Goal: Task Accomplishment & Management: Manage account settings

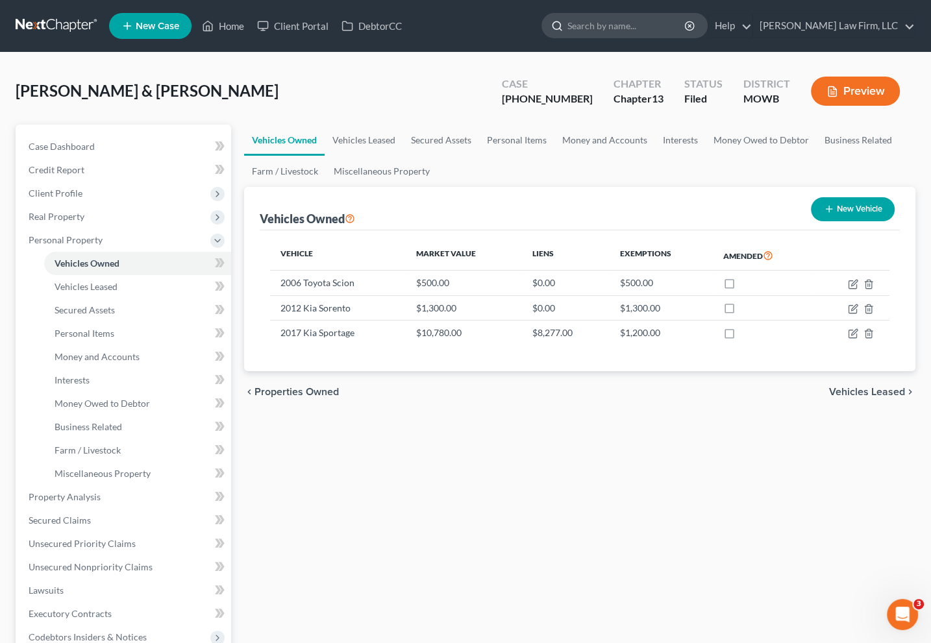
click at [686, 27] on input "search" at bounding box center [626, 26] width 119 height 24
click at [566, 402] on div "chevron_left Properties Owned Vehicles Leased chevron_right" at bounding box center [580, 392] width 672 height 42
drag, startPoint x: 693, startPoint y: 41, endPoint x: 693, endPoint y: 32, distance: 9.1
click at [693, 41] on ul "New Case Home Client Portal DebtorCC - No Result - See all results Or Press Ent…" at bounding box center [512, 26] width 806 height 34
click at [686, 30] on input "search" at bounding box center [626, 26] width 119 height 24
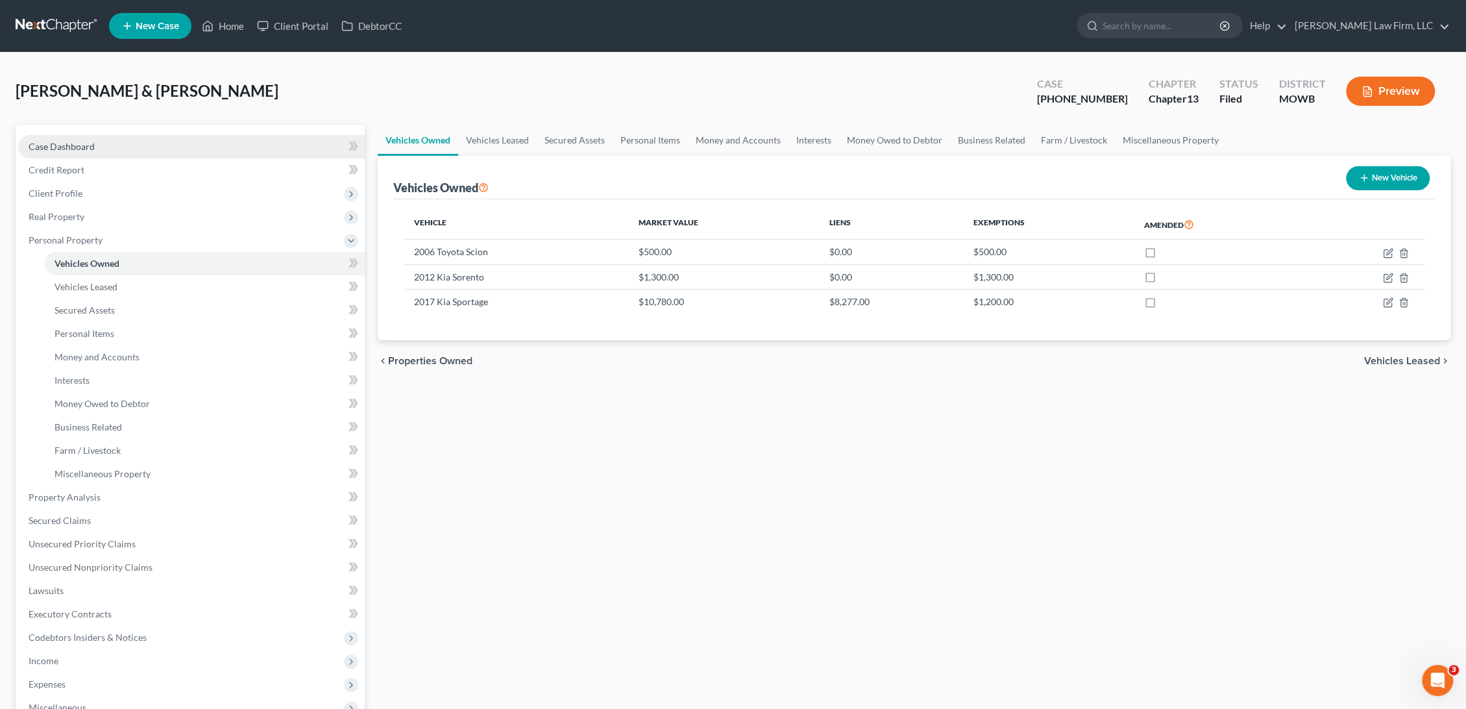
click at [136, 139] on link "Case Dashboard" at bounding box center [191, 146] width 347 height 23
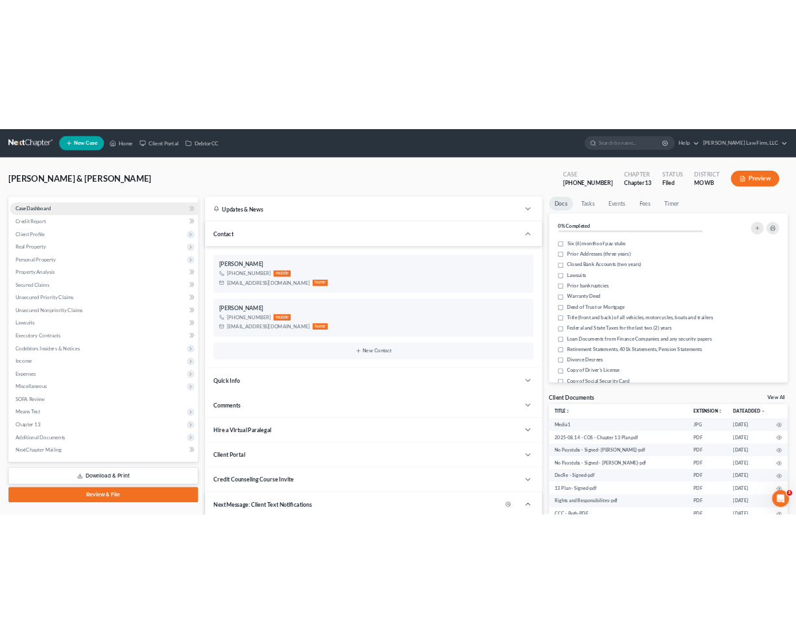
scroll to position [1964, 0]
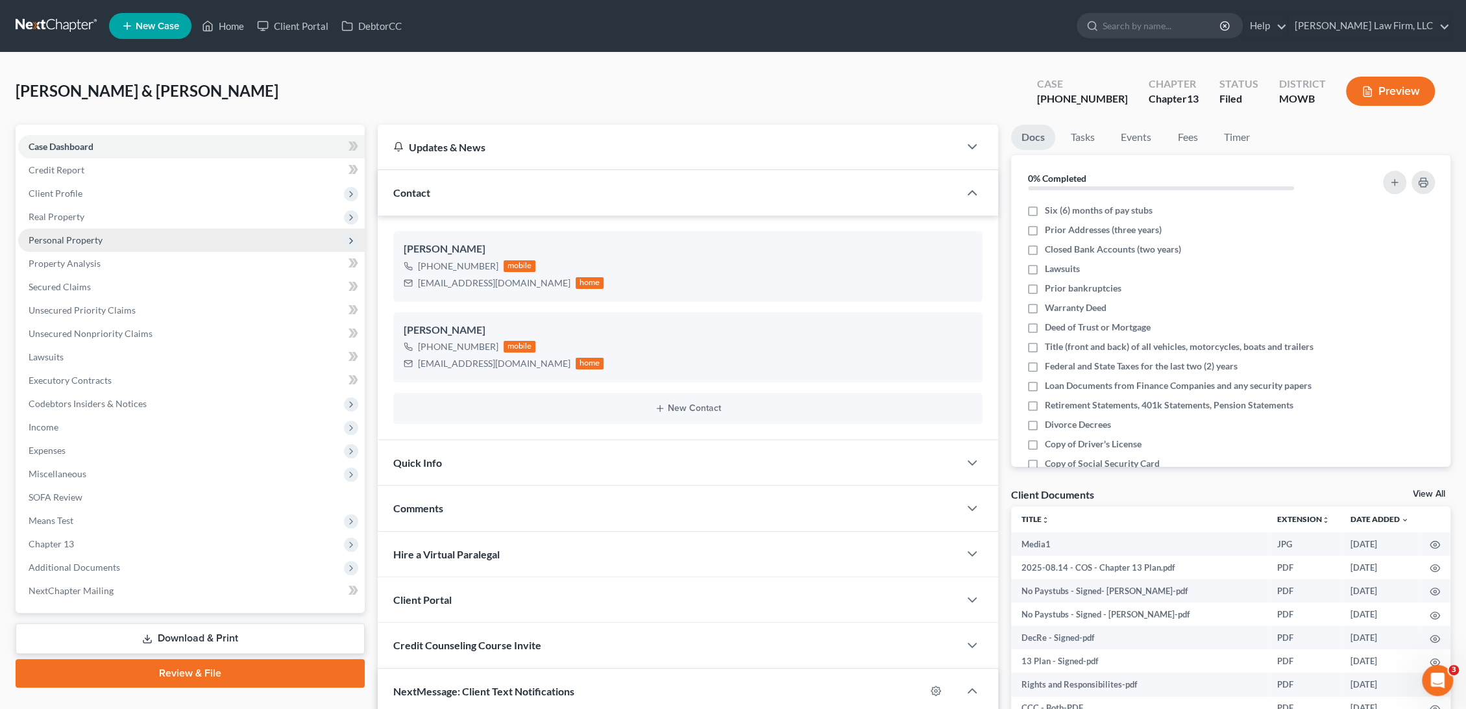
click at [205, 238] on span "Personal Property" at bounding box center [191, 239] width 347 height 23
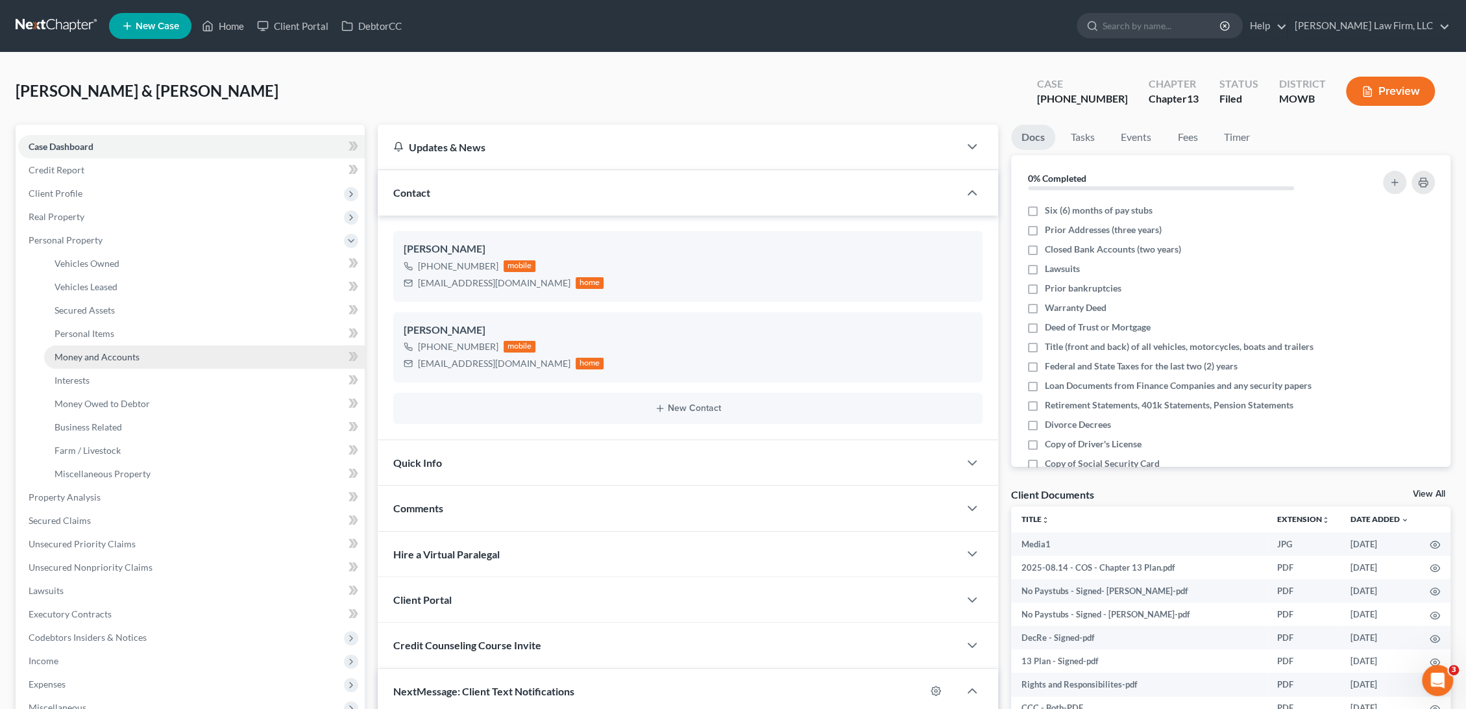
click at [181, 358] on link "Money and Accounts" at bounding box center [204, 356] width 321 height 23
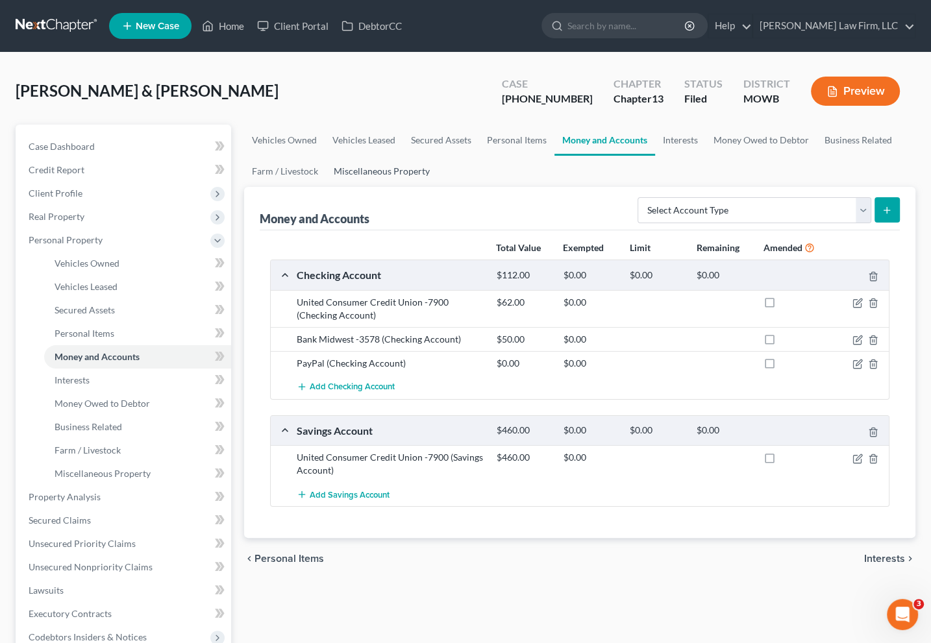
click at [426, 179] on link "Miscellaneous Property" at bounding box center [382, 171] width 112 height 31
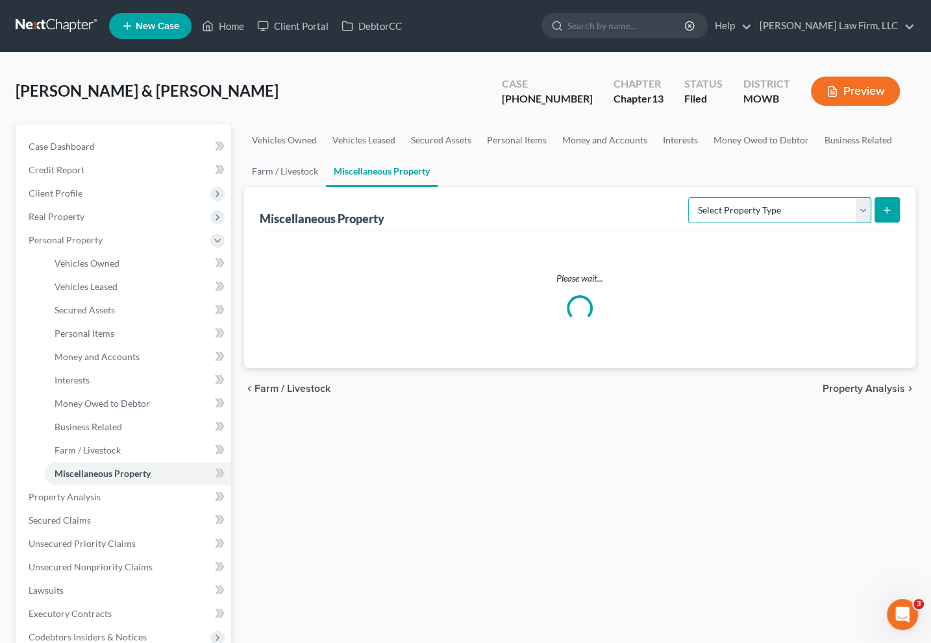
click at [775, 215] on select "Select Property Type Assigned for Creditor Benefit Within 1 Year Holding for An…" at bounding box center [779, 210] width 183 height 26
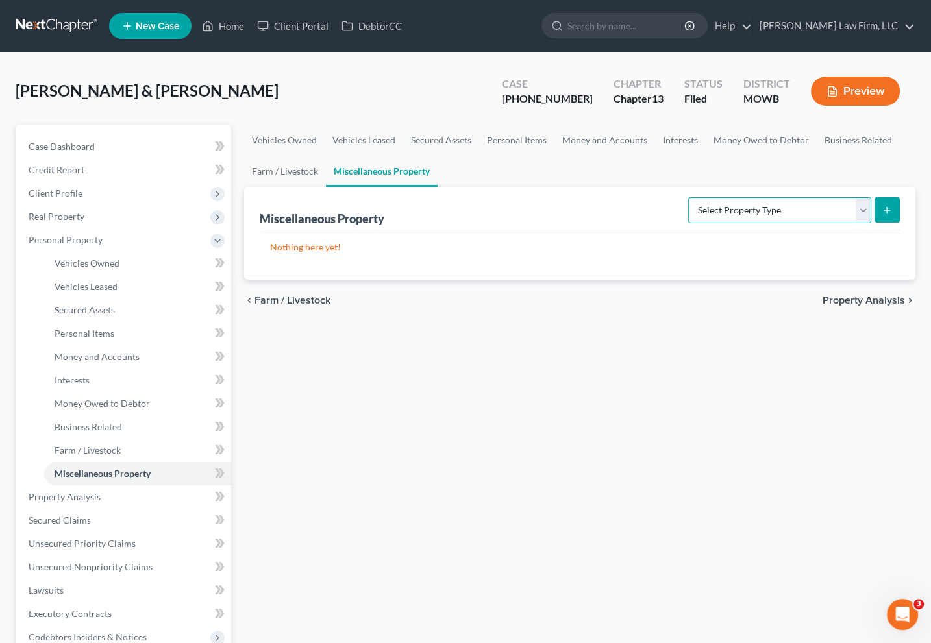
click at [775, 215] on select "Select Property Type Assigned for Creditor Benefit Within 1 Year Holding for An…" at bounding box center [779, 210] width 183 height 26
click at [536, 141] on link "Personal Items" at bounding box center [516, 140] width 75 height 31
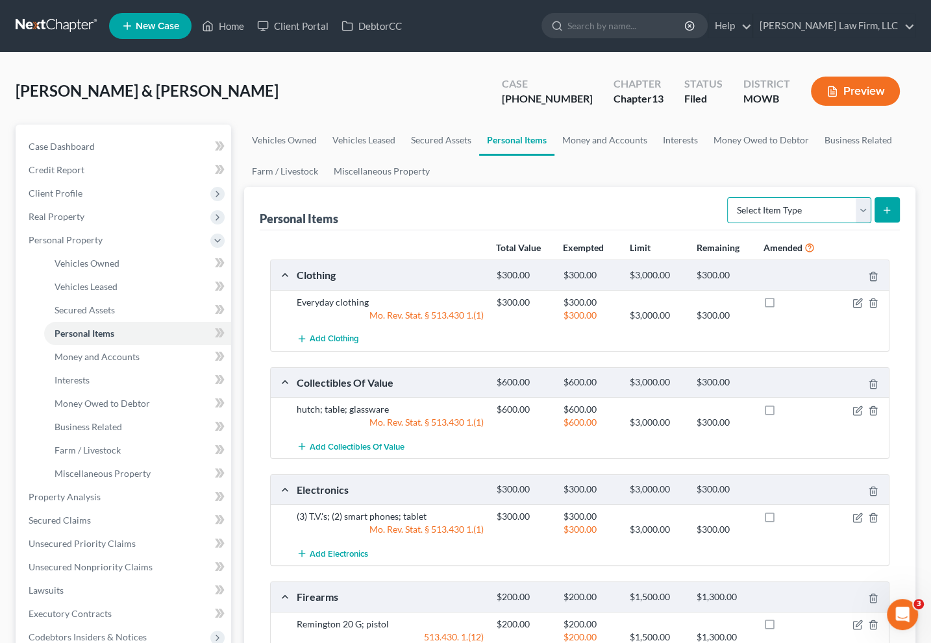
click at [765, 200] on select "Select Item Type Clothing Collectibles Of Value Electronics Firearms Household …" at bounding box center [799, 210] width 144 height 26
click at [708, 175] on ul "Vehicles Owned Vehicles Leased Secured Assets Personal Items Money and Accounts…" at bounding box center [580, 156] width 672 height 62
click at [344, 339] on span "Add Clothing" at bounding box center [334, 339] width 49 height 10
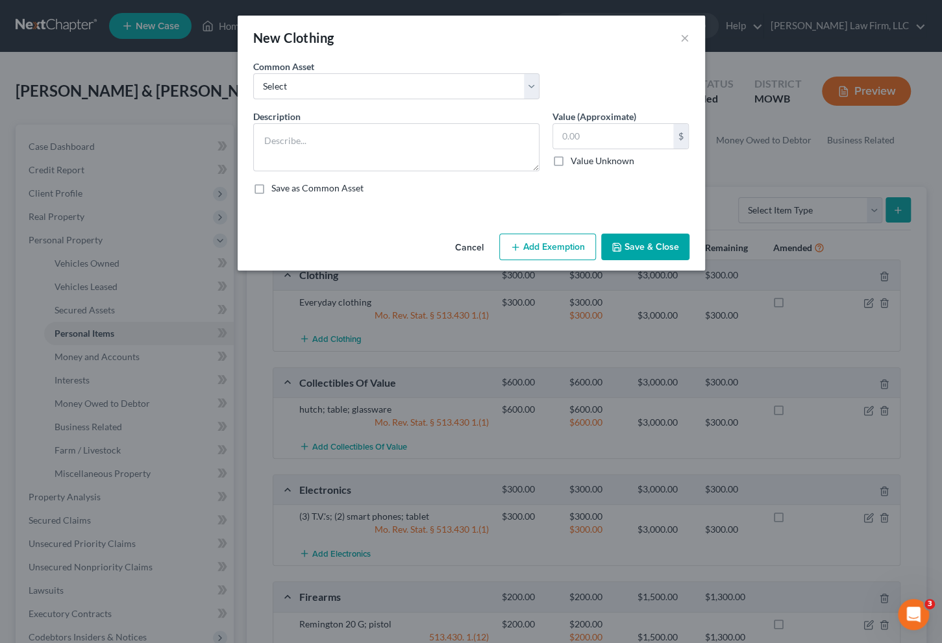
click at [462, 242] on button "Cancel" at bounding box center [469, 248] width 49 height 26
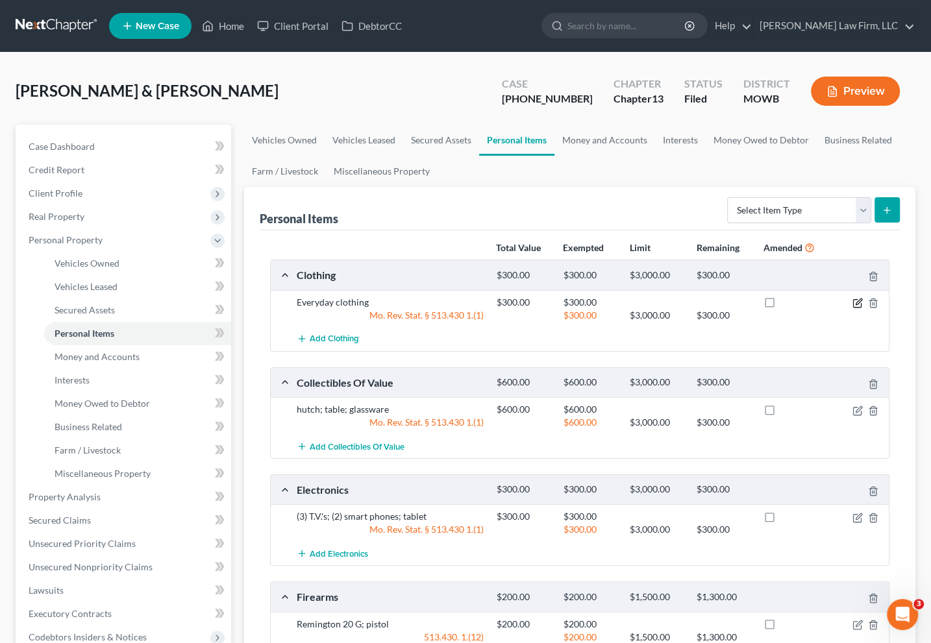
click at [861, 301] on icon "button" at bounding box center [857, 303] width 10 height 10
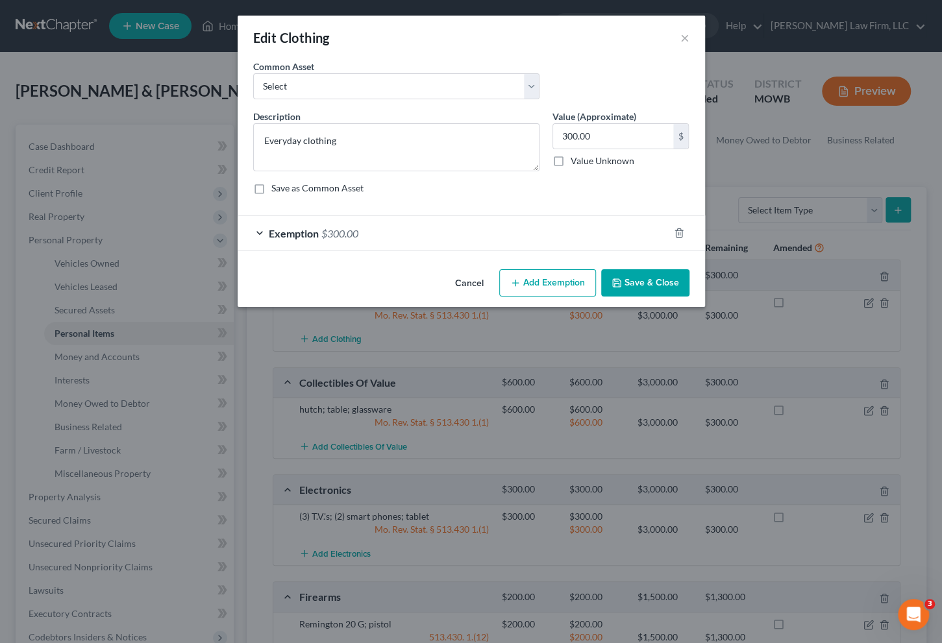
click at [401, 233] on div "Exemption $300.00" at bounding box center [453, 233] width 431 height 34
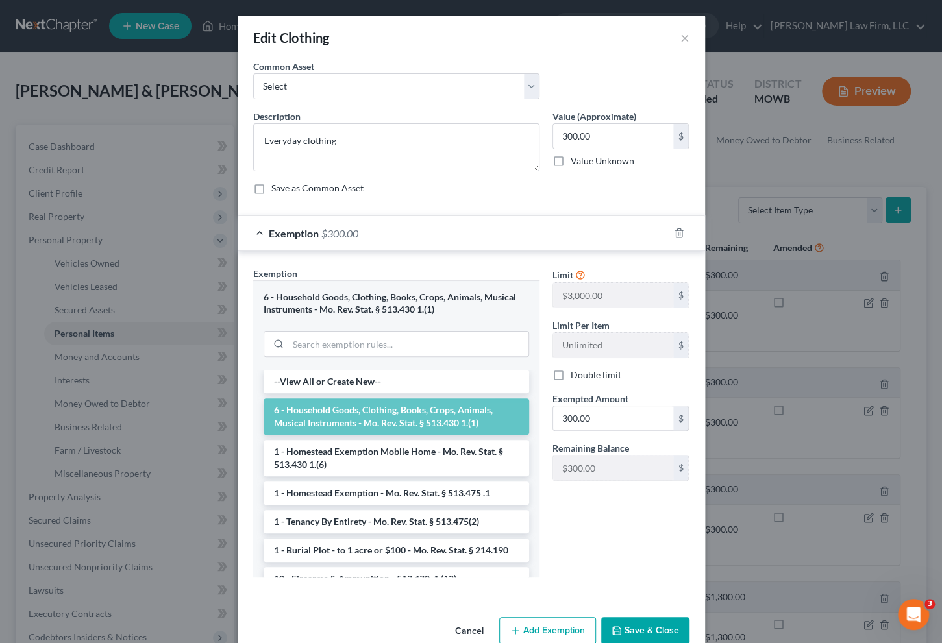
click at [401, 233] on div "Exemption $300.00" at bounding box center [453, 233] width 431 height 34
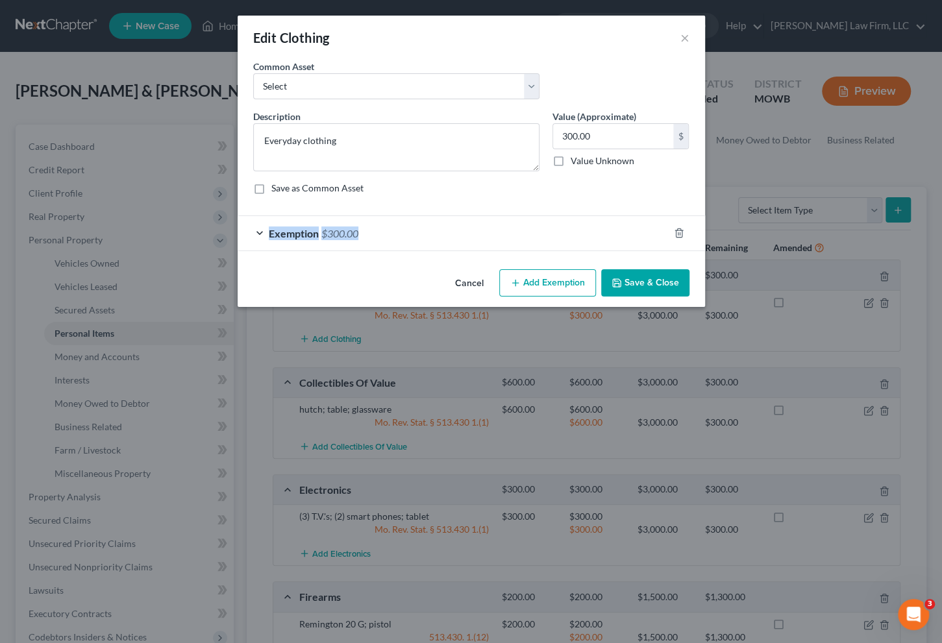
click at [401, 233] on div "Exemption $300.00" at bounding box center [453, 233] width 431 height 34
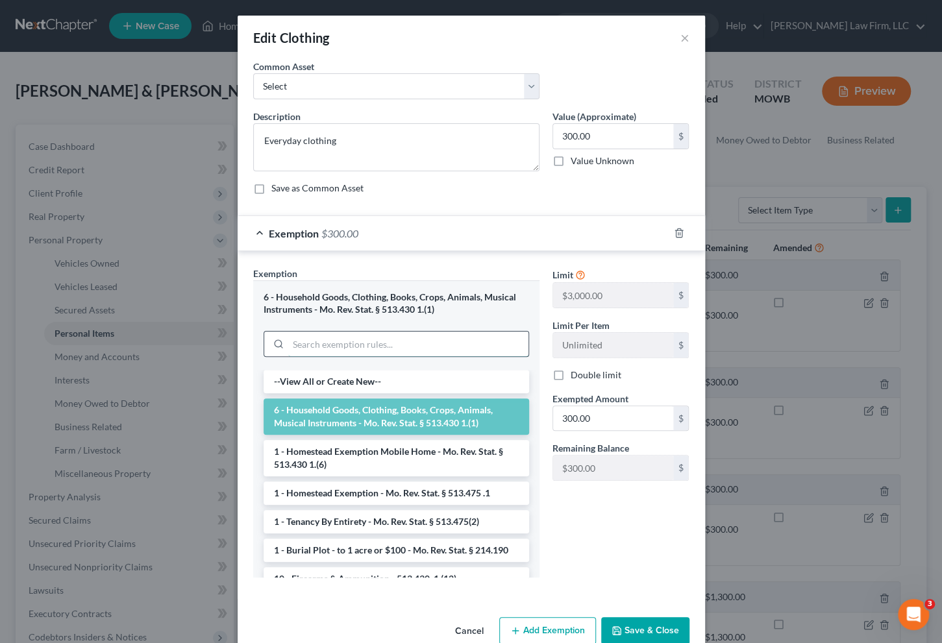
click at [376, 340] on input "search" at bounding box center [408, 344] width 240 height 25
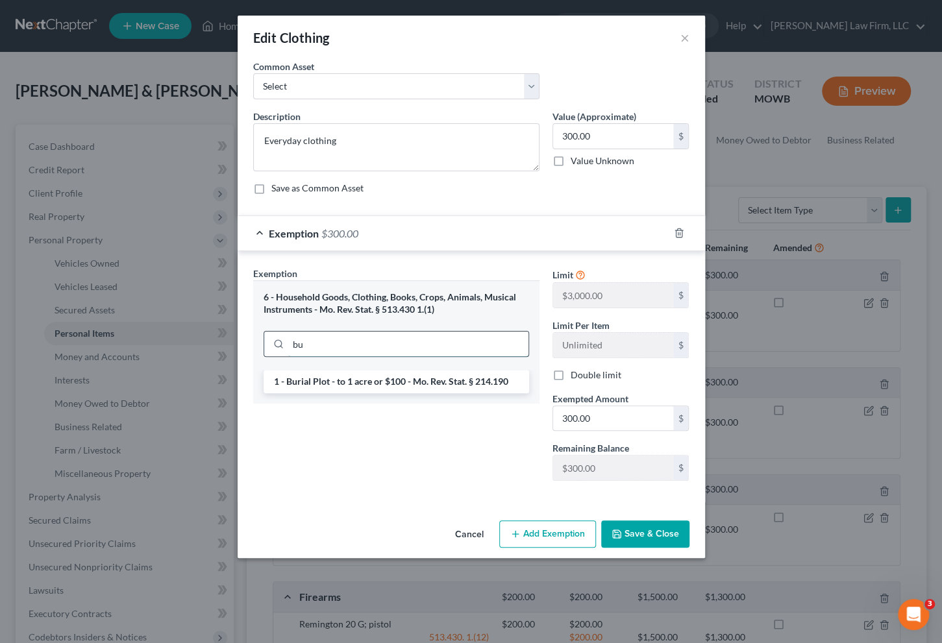
type input "b"
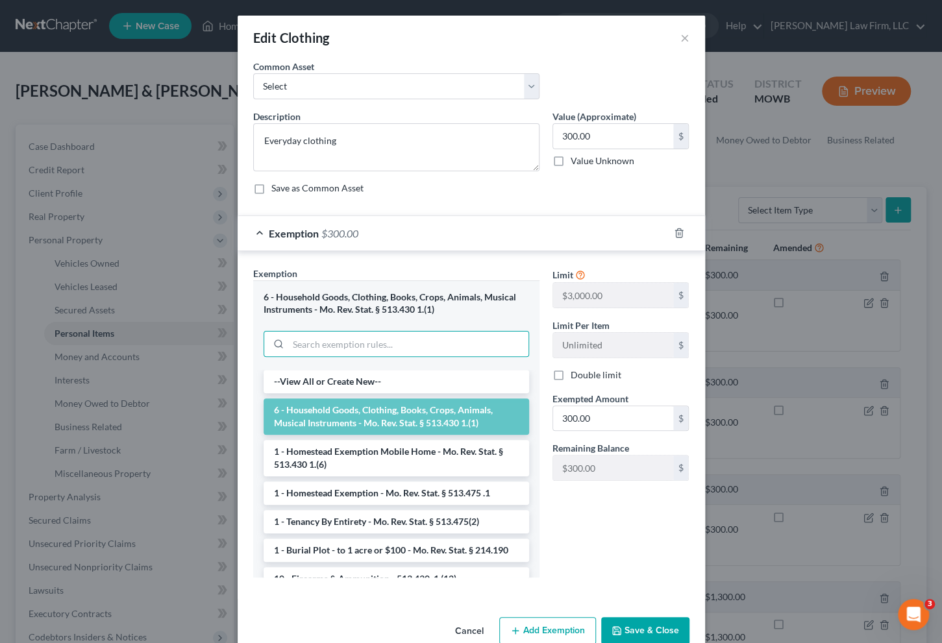
click at [462, 621] on button "Cancel" at bounding box center [469, 632] width 49 height 26
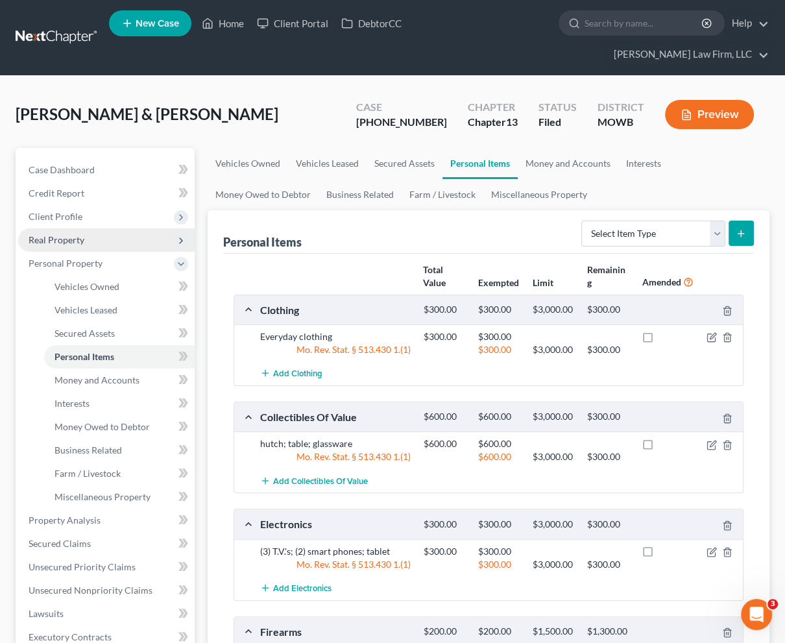
click at [93, 228] on span "Real Property" at bounding box center [106, 239] width 177 height 23
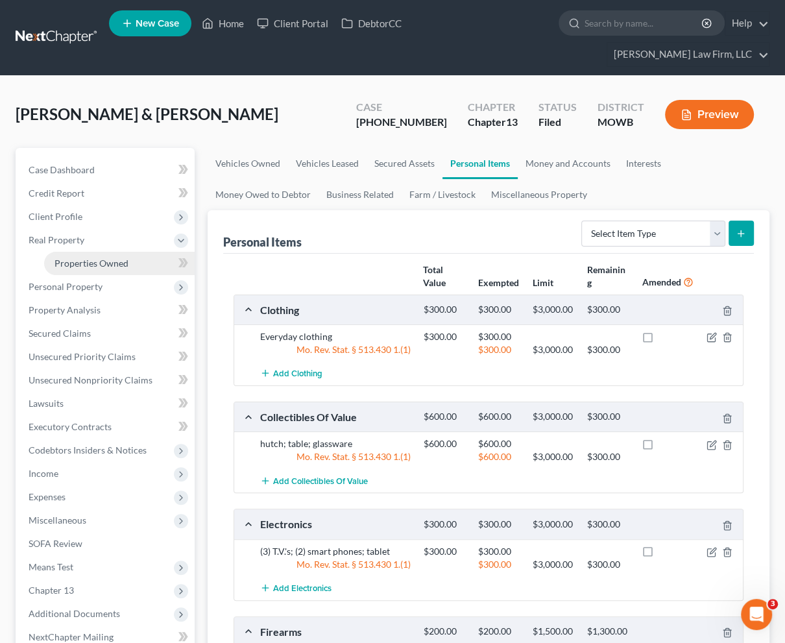
click at [86, 252] on link "Properties Owned" at bounding box center [119, 263] width 151 height 23
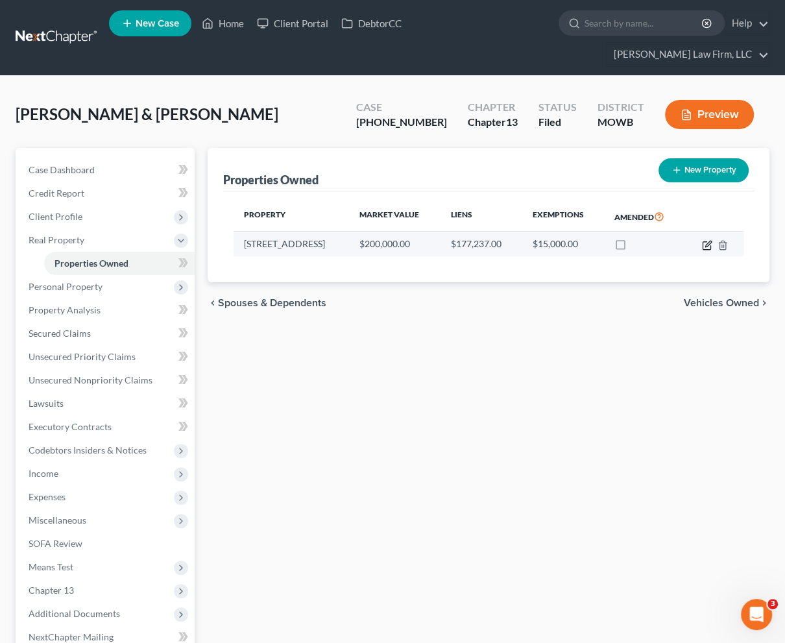
click at [708, 240] on icon "button" at bounding box center [707, 245] width 10 height 10
select select "26"
select select "2"
select select "5"
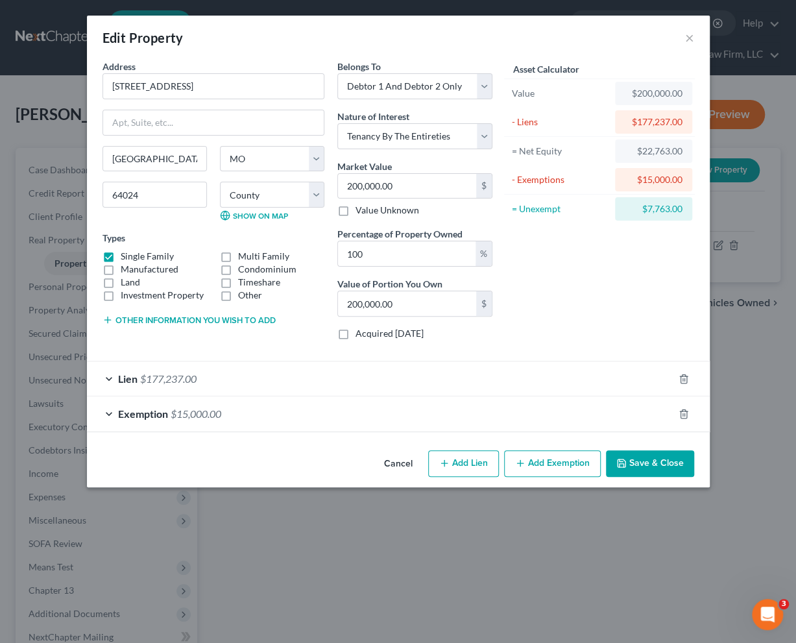
click at [288, 419] on div "Exemption $15,000.00" at bounding box center [380, 414] width 587 height 34
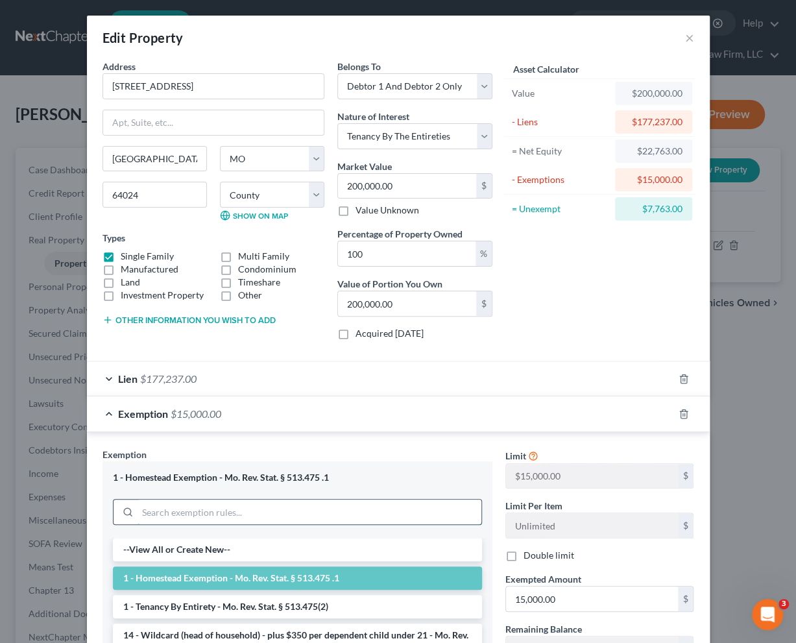
click at [273, 520] on input "search" at bounding box center [310, 512] width 344 height 25
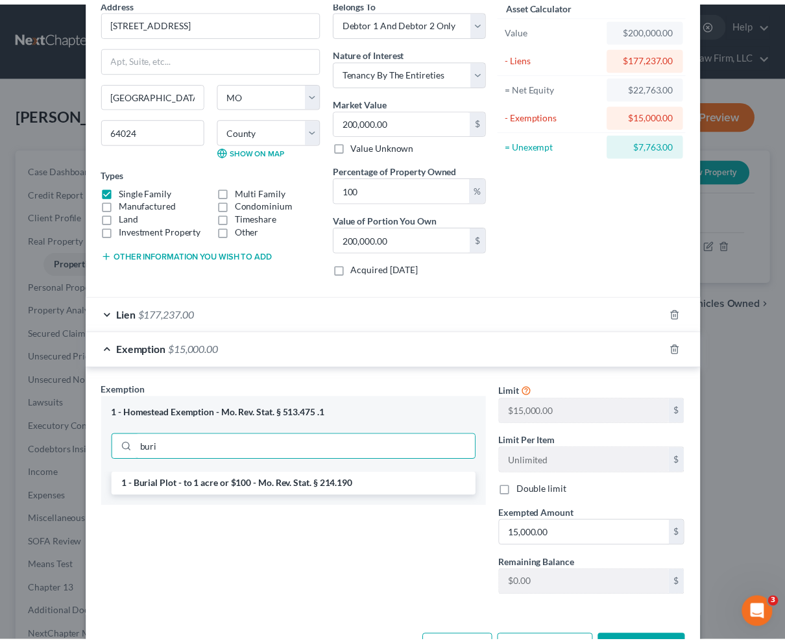
scroll to position [109, 0]
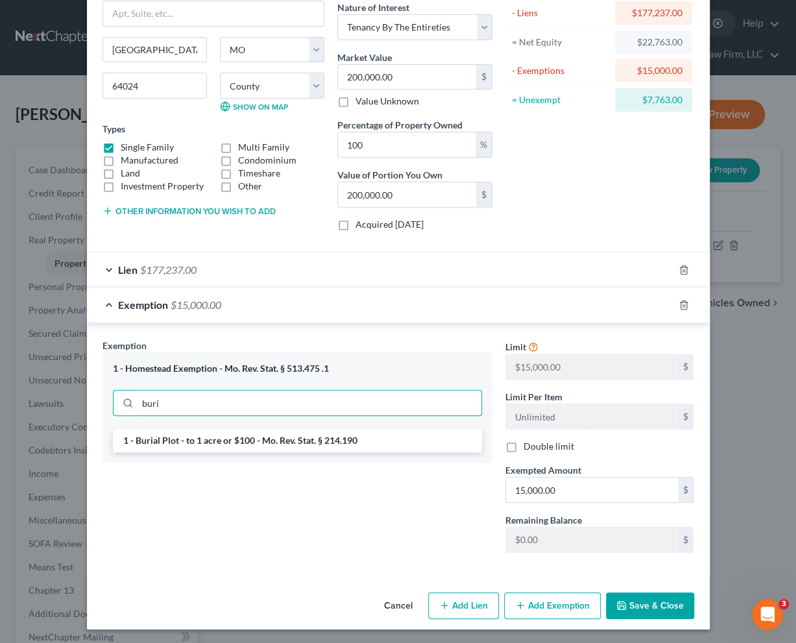
type input "buri"
click at [395, 602] on button "Cancel" at bounding box center [398, 607] width 49 height 26
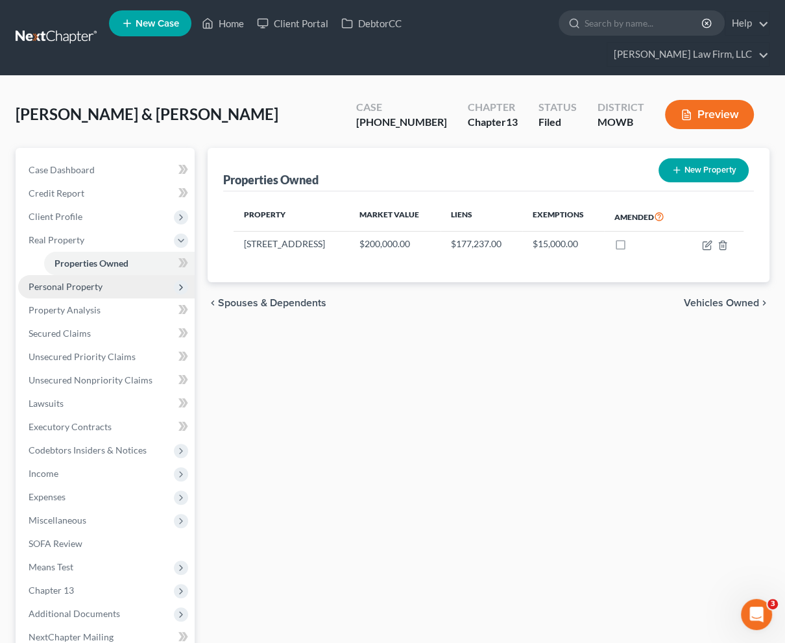
click at [88, 281] on span "Personal Property" at bounding box center [66, 286] width 74 height 11
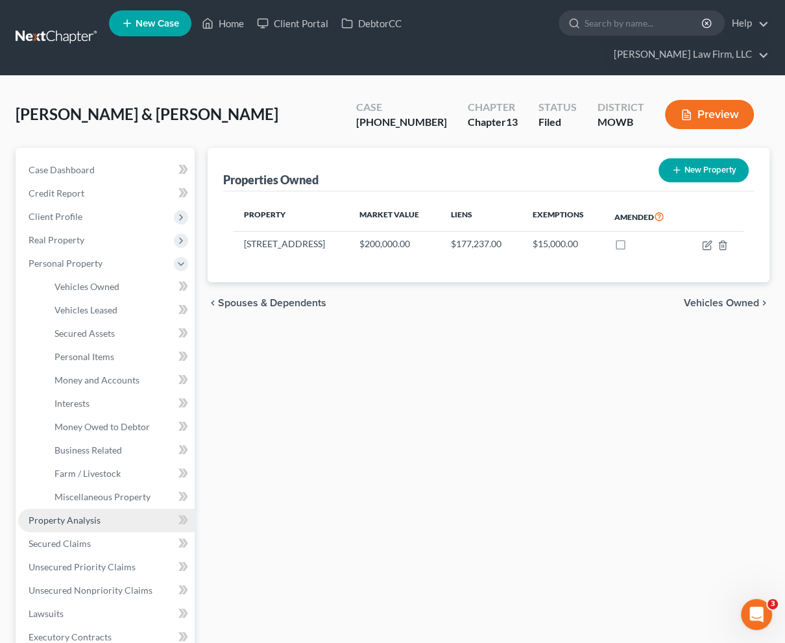
click at [88, 515] on span "Property Analysis" at bounding box center [65, 520] width 72 height 11
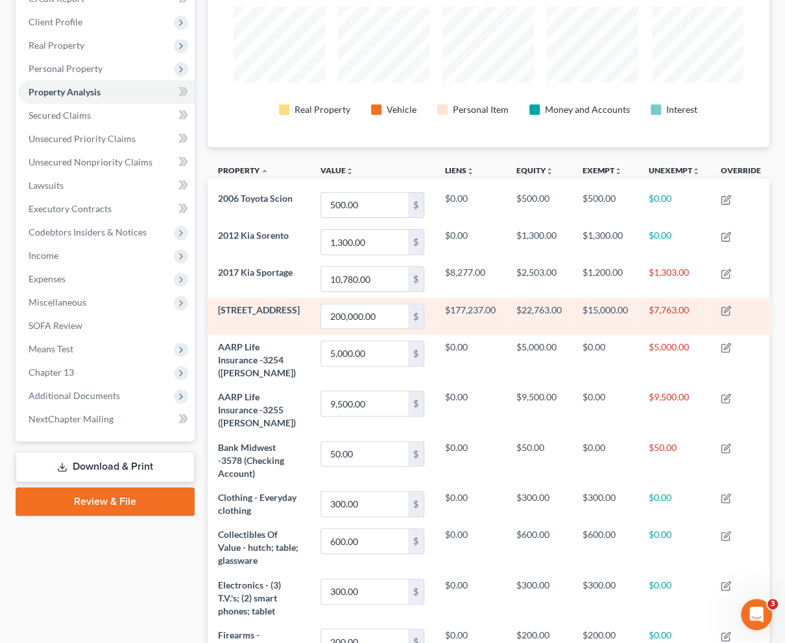
scroll to position [216, 0]
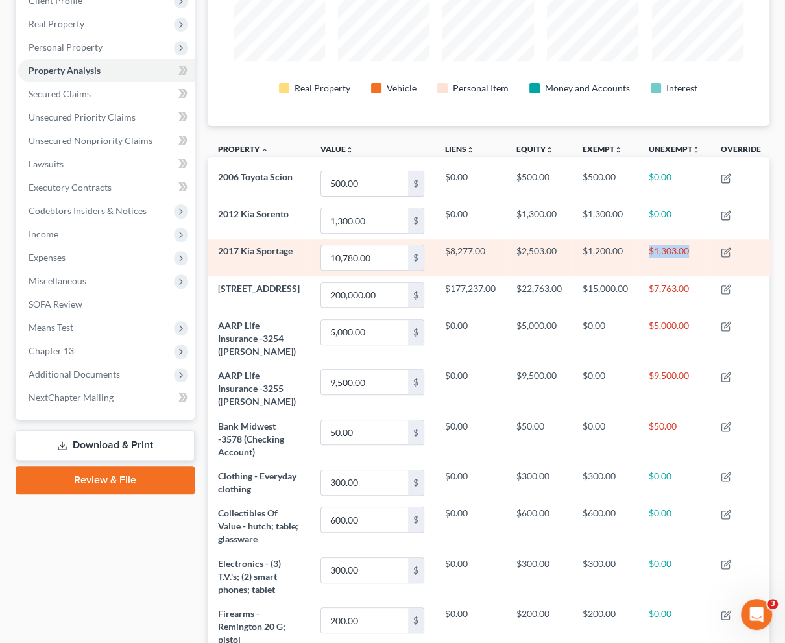
drag, startPoint x: 648, startPoint y: 230, endPoint x: 693, endPoint y: 236, distance: 44.5
click at [693, 240] on td "$1,303.00" at bounding box center [675, 258] width 72 height 37
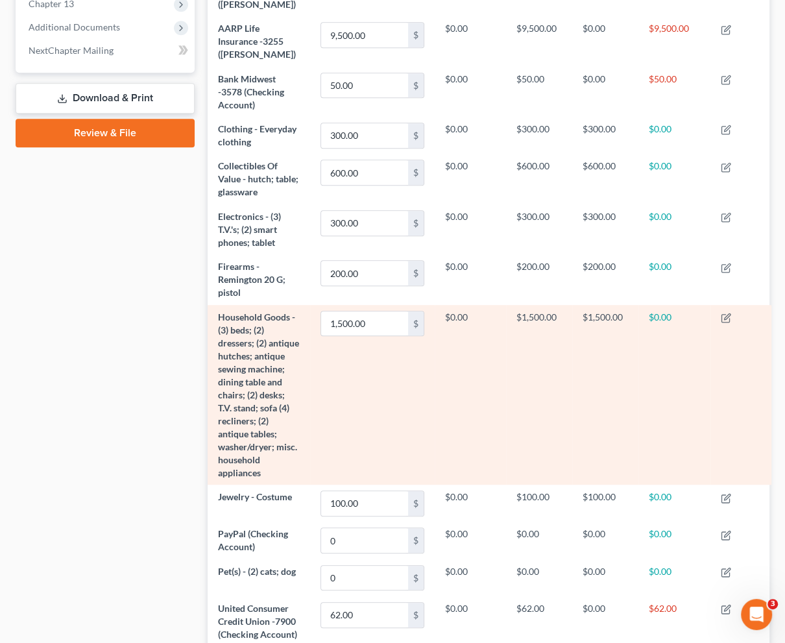
scroll to position [543, 0]
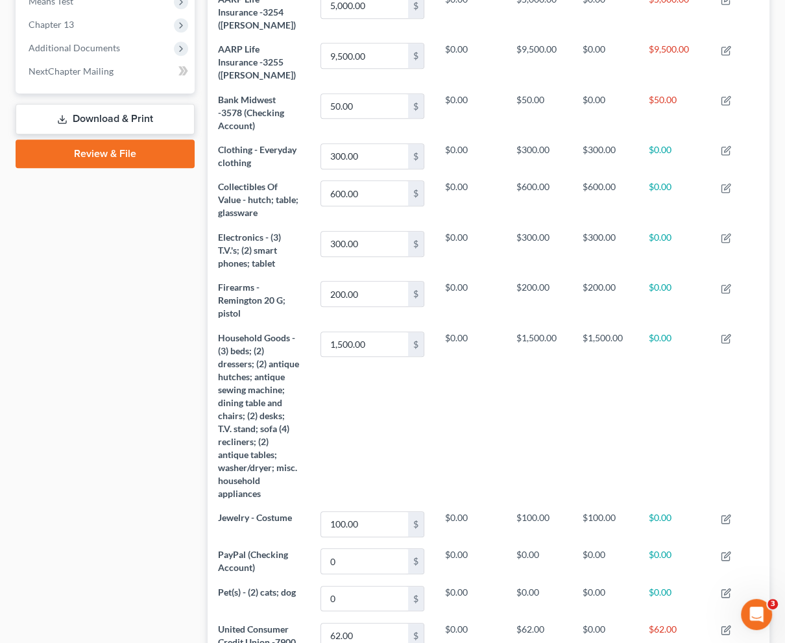
click at [165, 437] on div "Case Dashboard Payments Invoices Payments Payments Credit Report Client Profile" at bounding box center [105, 200] width 192 height 1190
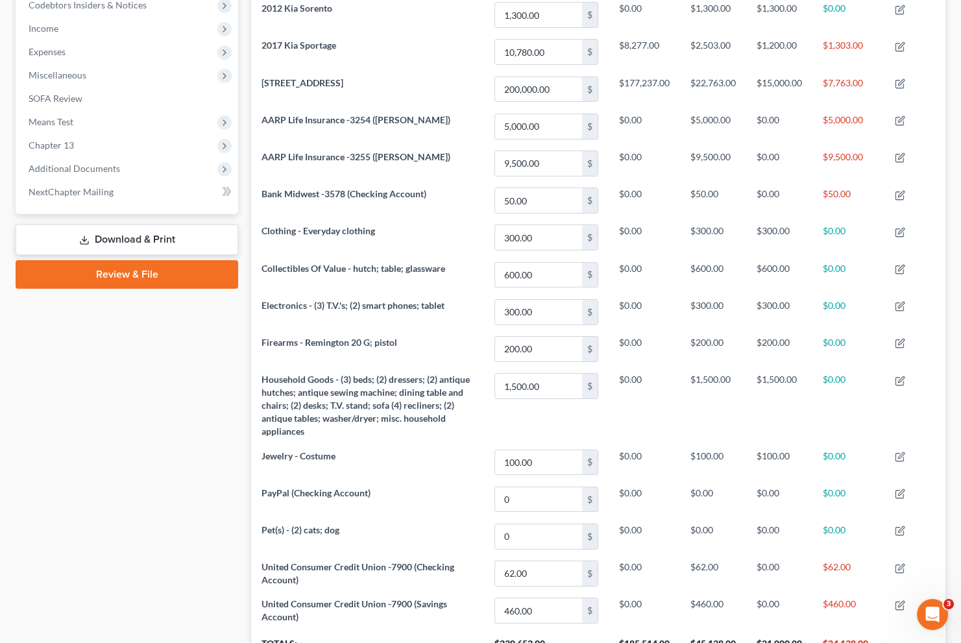
scroll to position [208, 641]
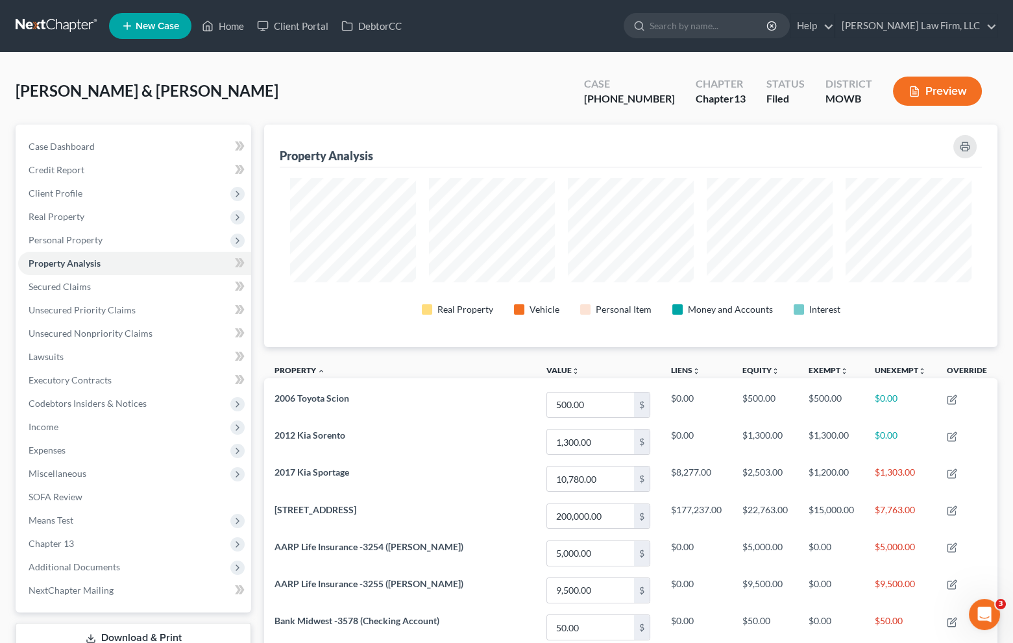
click at [48, 16] on link at bounding box center [57, 25] width 83 height 23
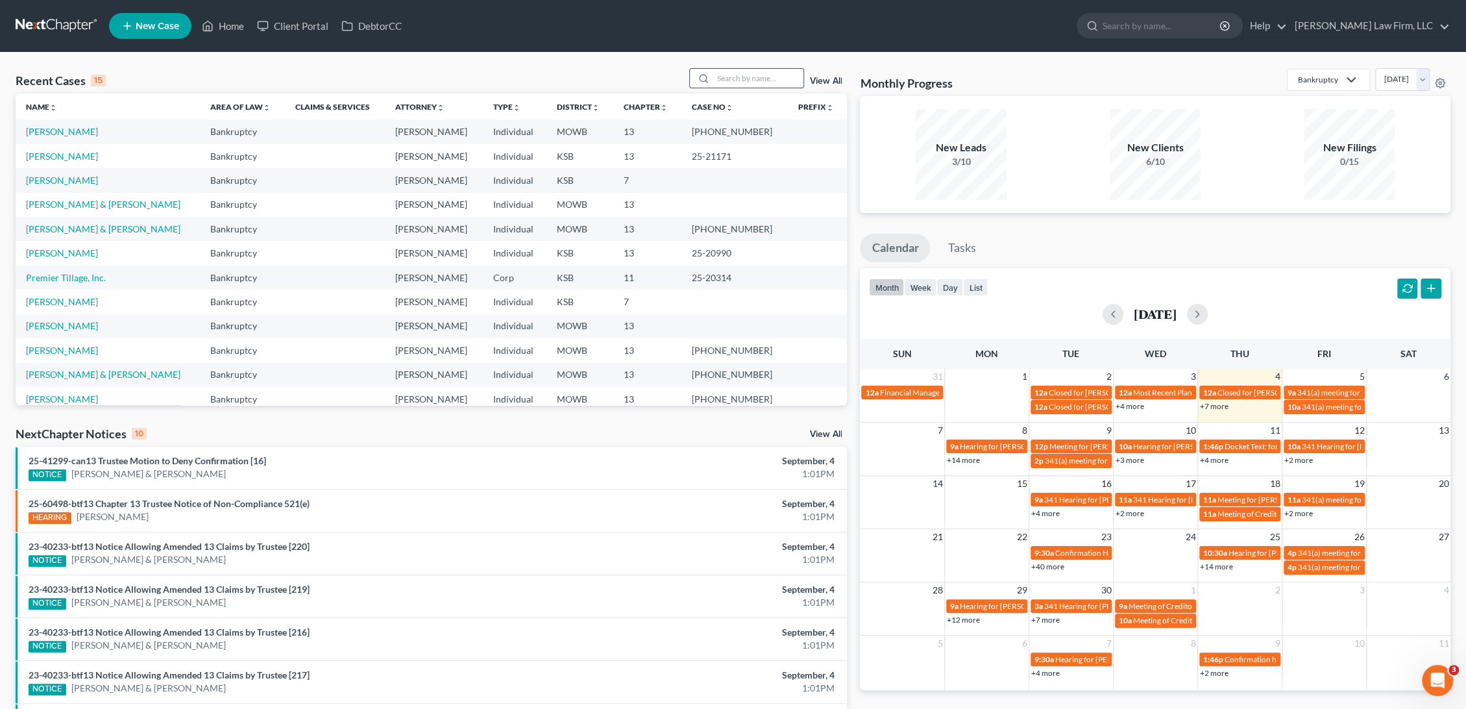
click at [745, 77] on input "search" at bounding box center [758, 78] width 91 height 19
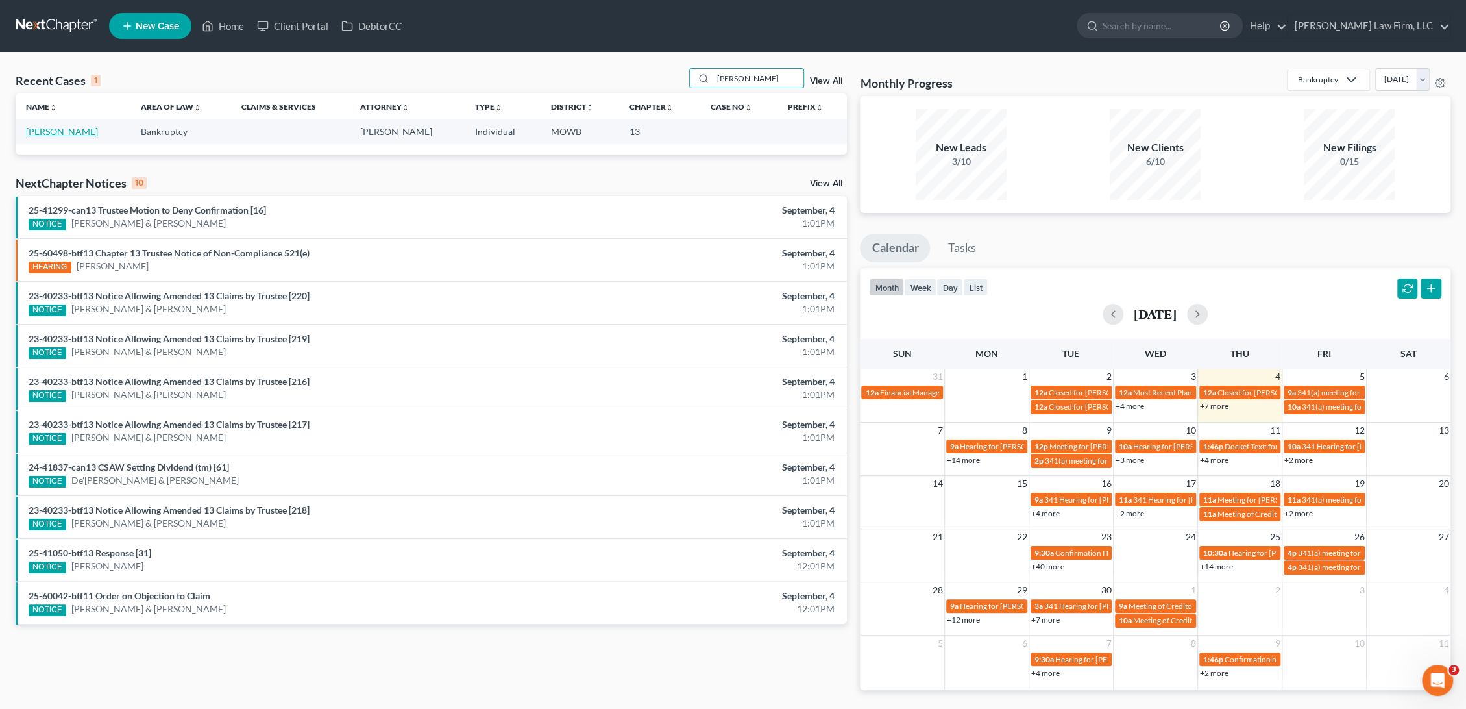
type input "erickson"
click at [65, 128] on link "[PERSON_NAME]" at bounding box center [62, 131] width 72 height 11
select select "0"
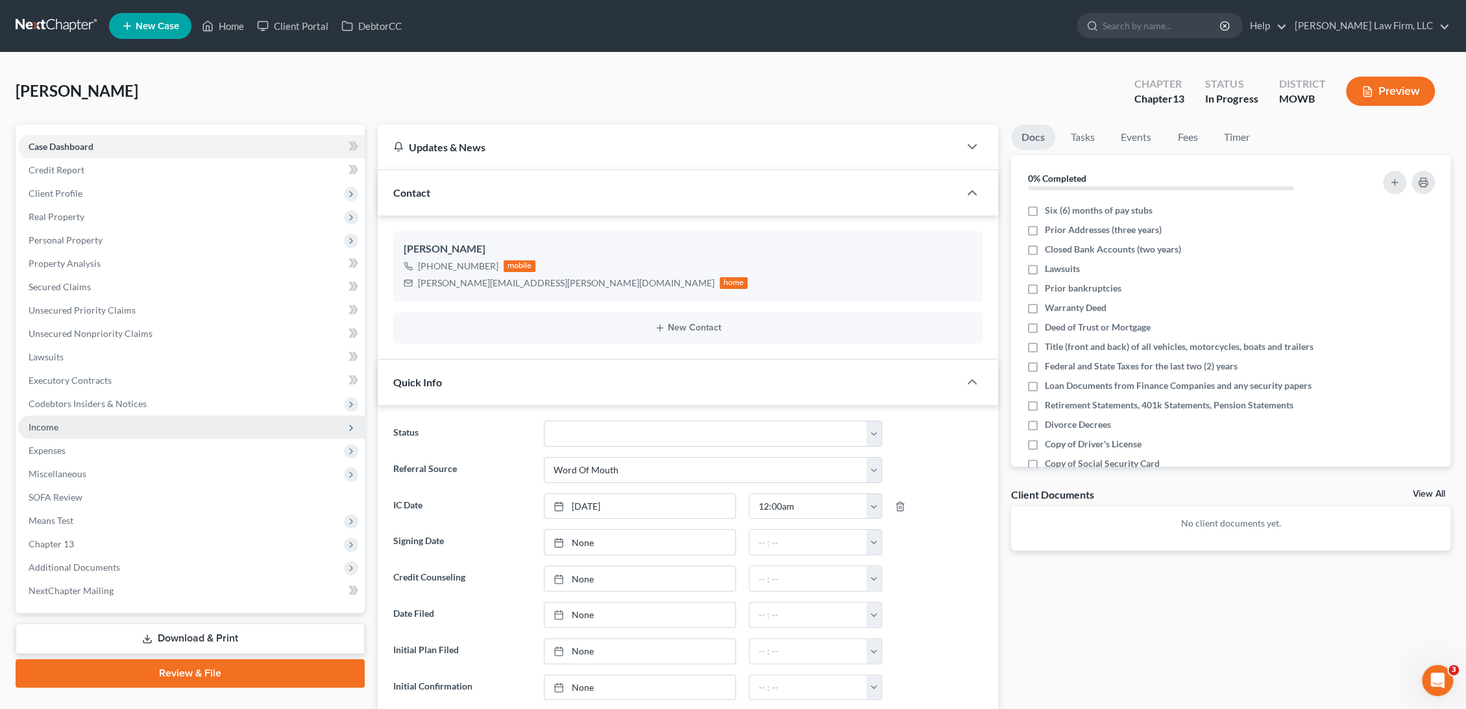
click at [127, 430] on span "Income" at bounding box center [191, 426] width 347 height 23
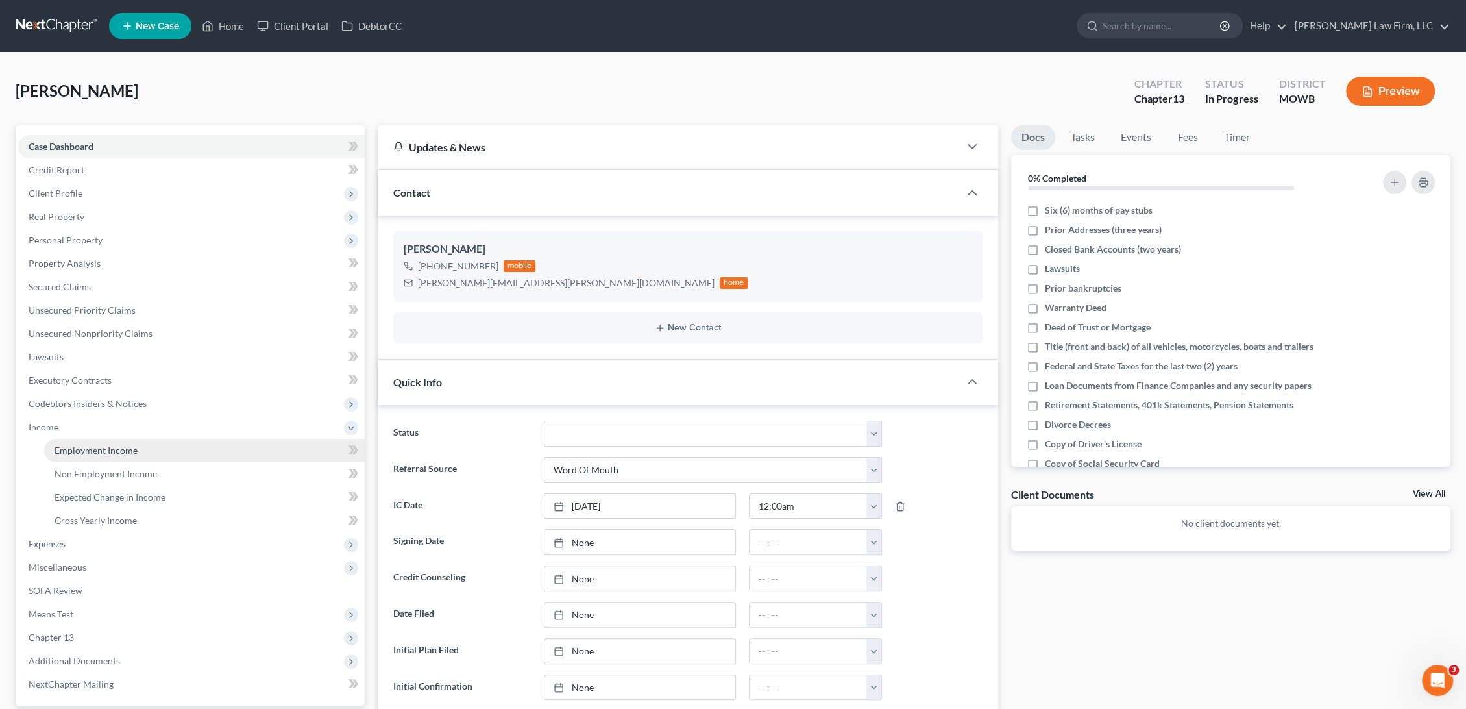
click at [123, 447] on span "Employment Income" at bounding box center [96, 450] width 83 height 11
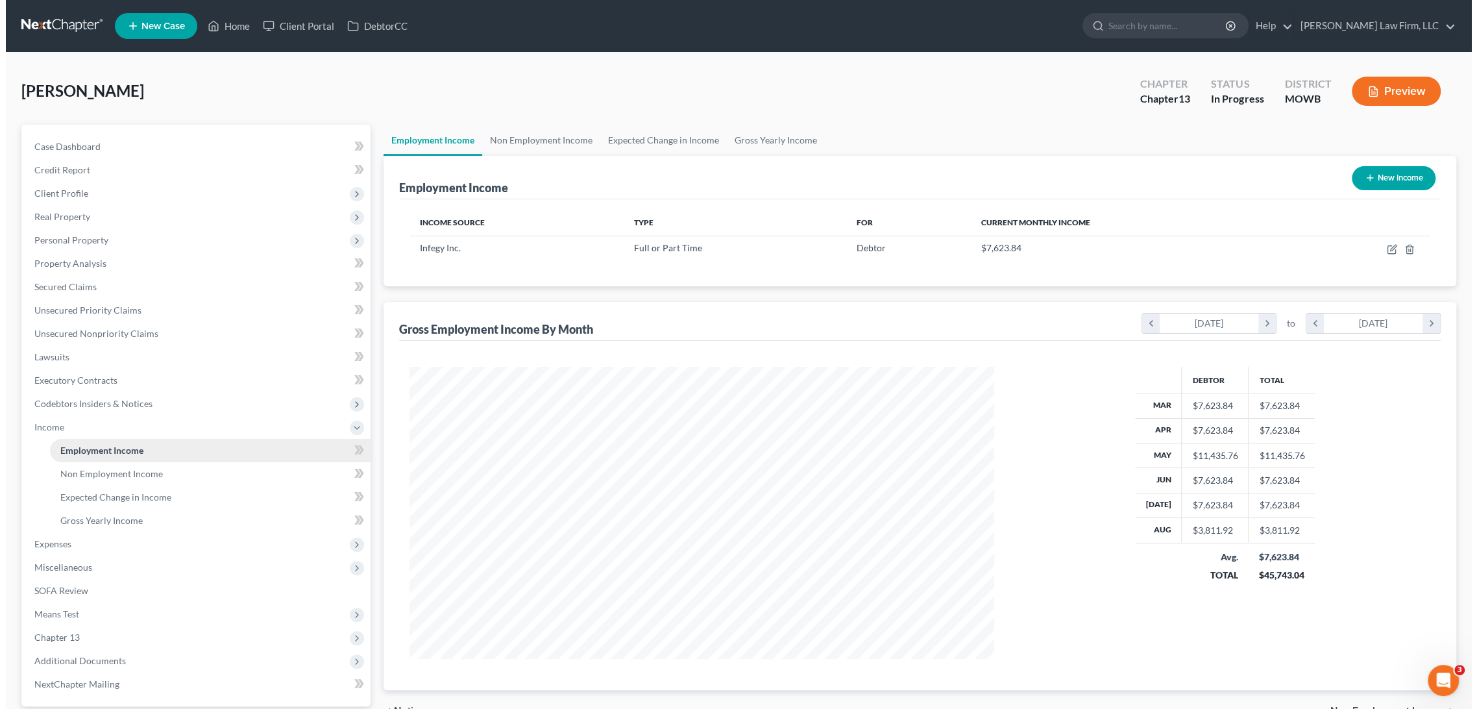
scroll to position [292, 610]
click at [1422, 328] on icon "chevron_right" at bounding box center [1426, 323] width 18 height 19
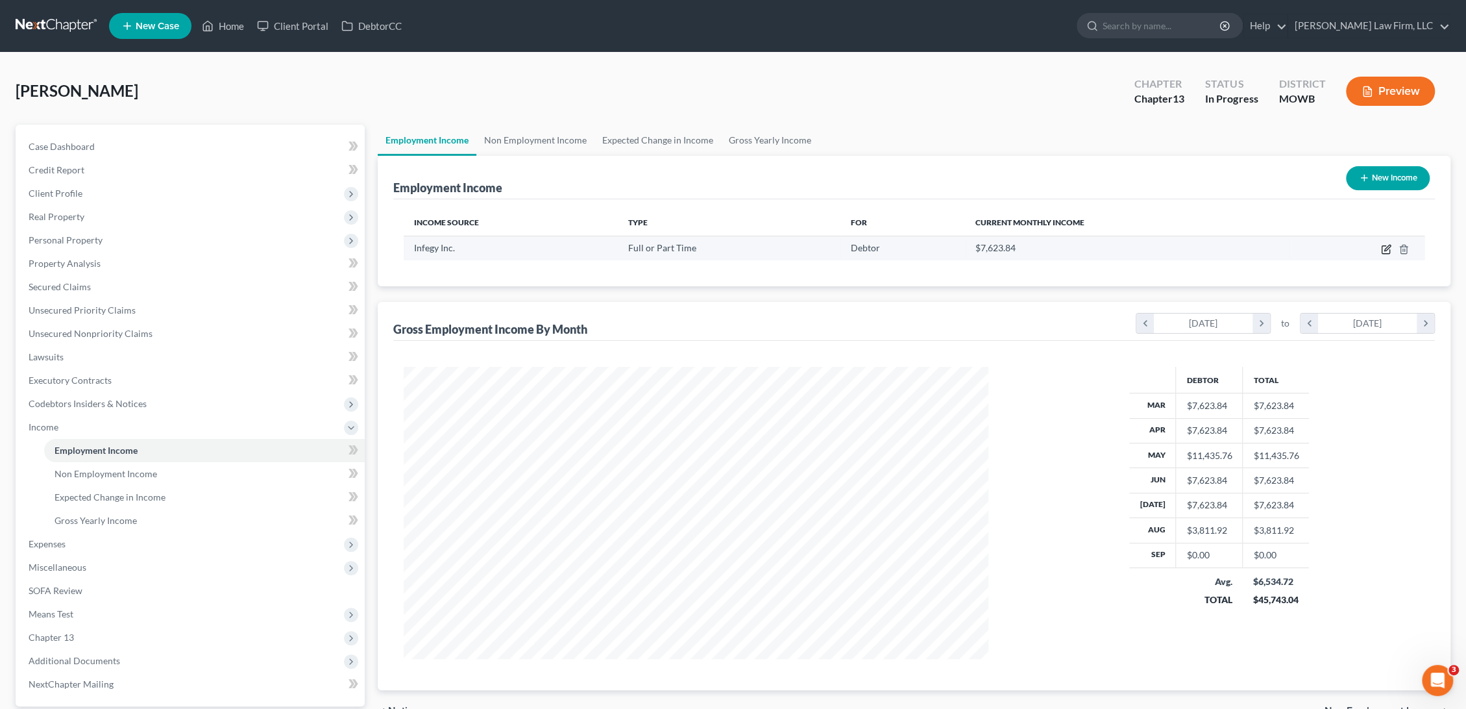
click at [1384, 252] on icon "button" at bounding box center [1386, 249] width 10 height 10
select select "0"
select select "26"
select select "2"
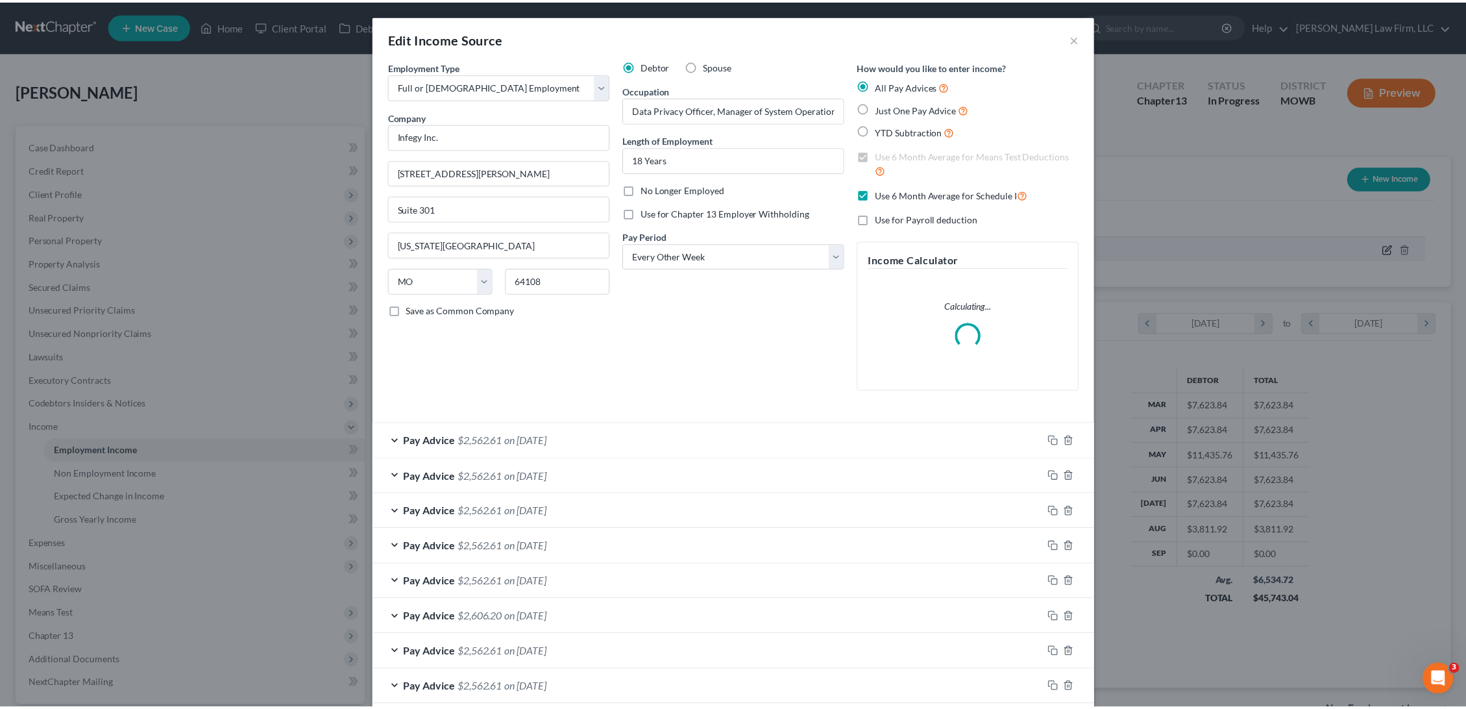
scroll to position [295, 615]
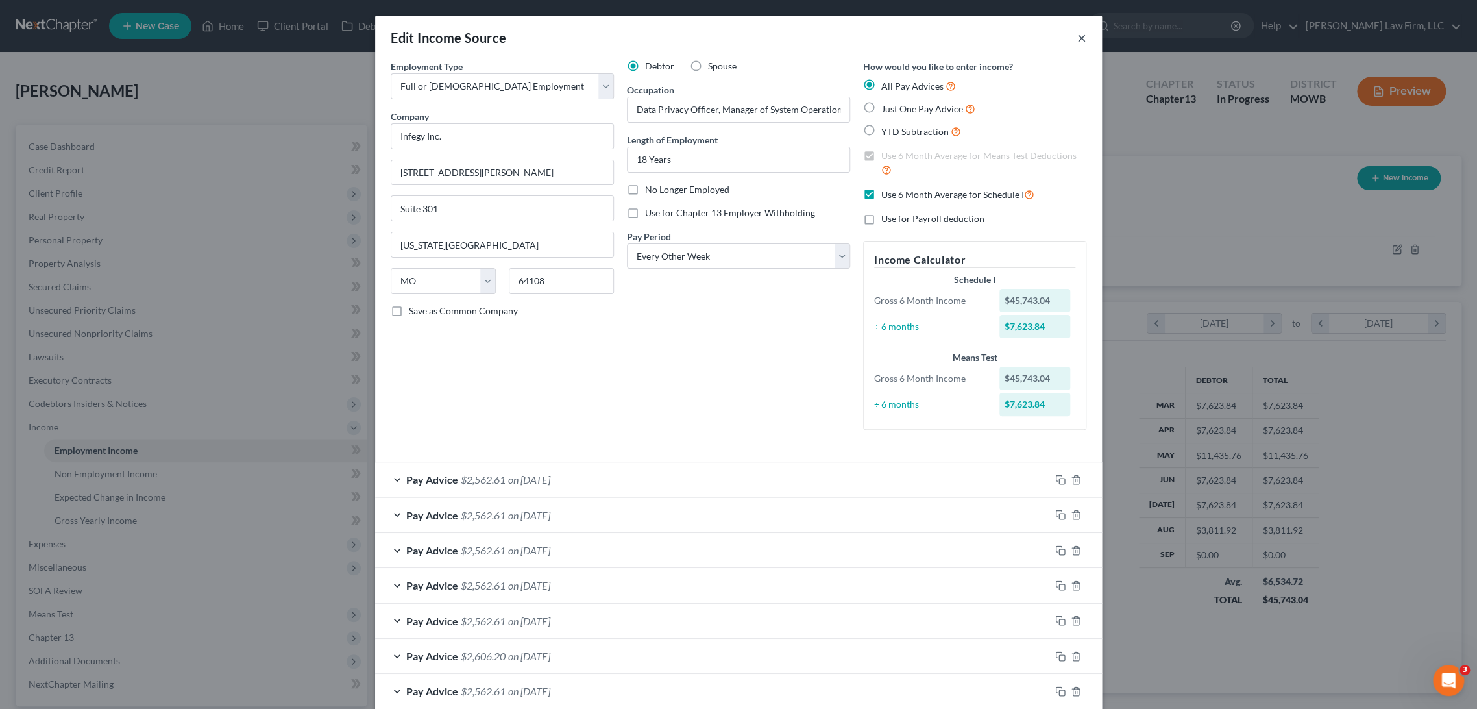
click at [1078, 40] on button "×" at bounding box center [1082, 38] width 9 height 16
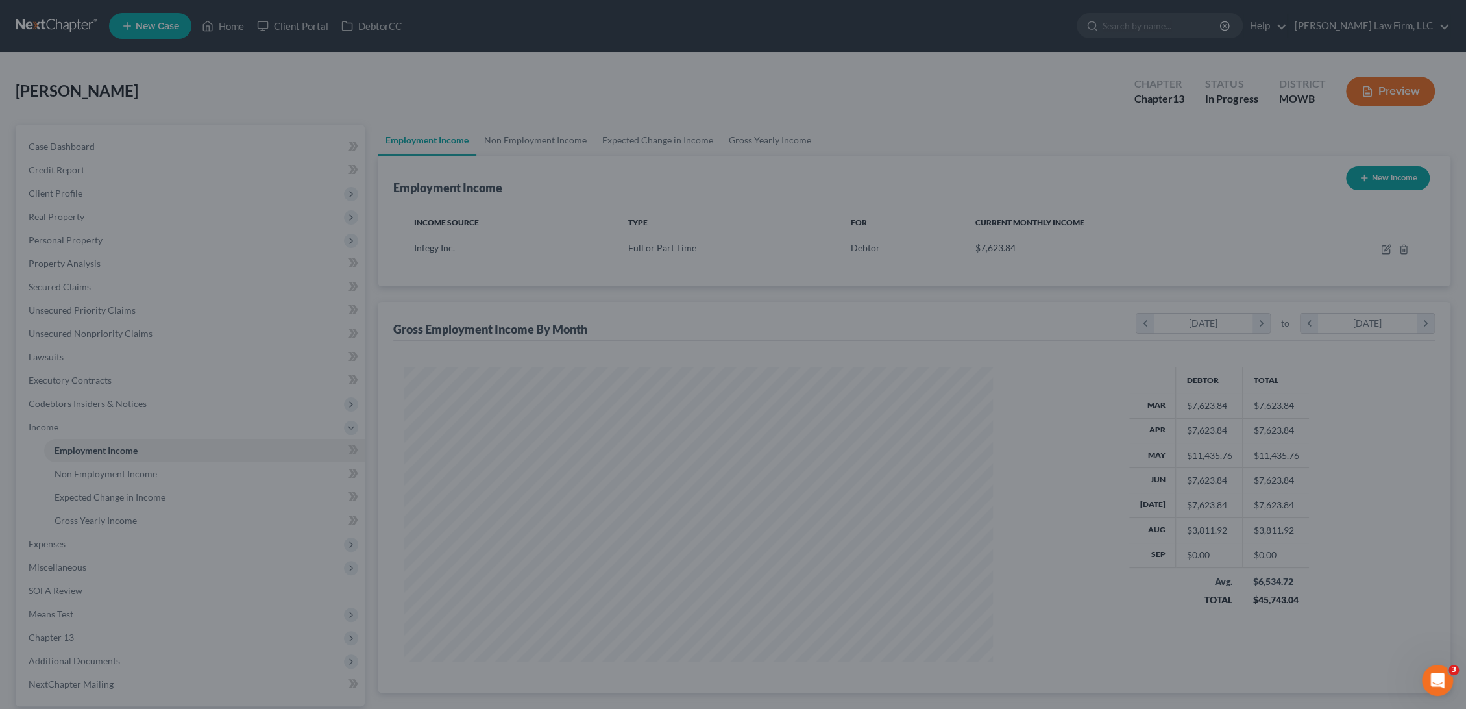
scroll to position [648827, 648508]
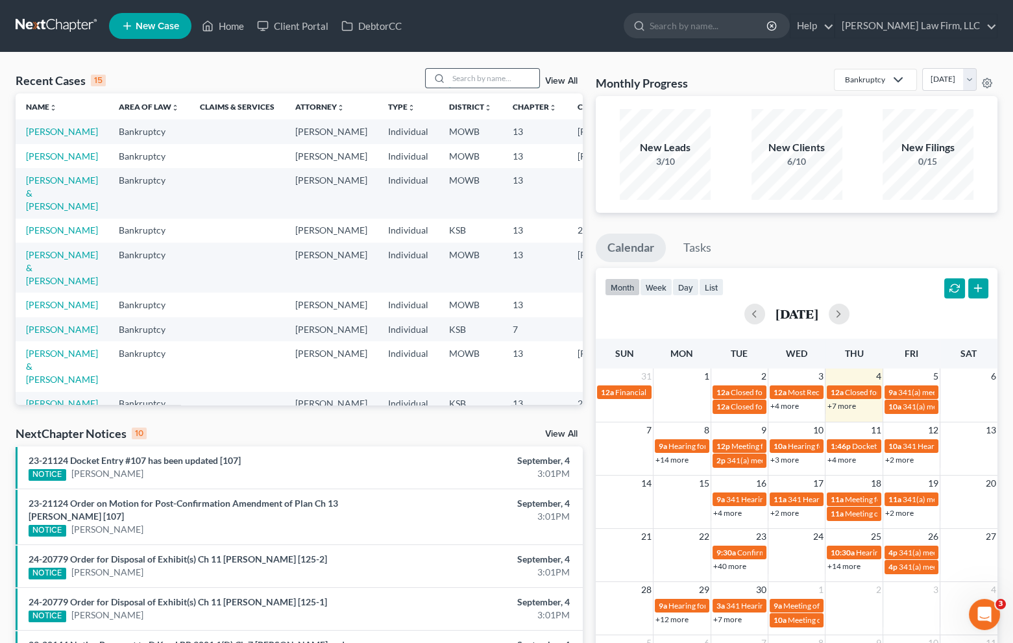
click at [508, 75] on input "search" at bounding box center [494, 78] width 91 height 19
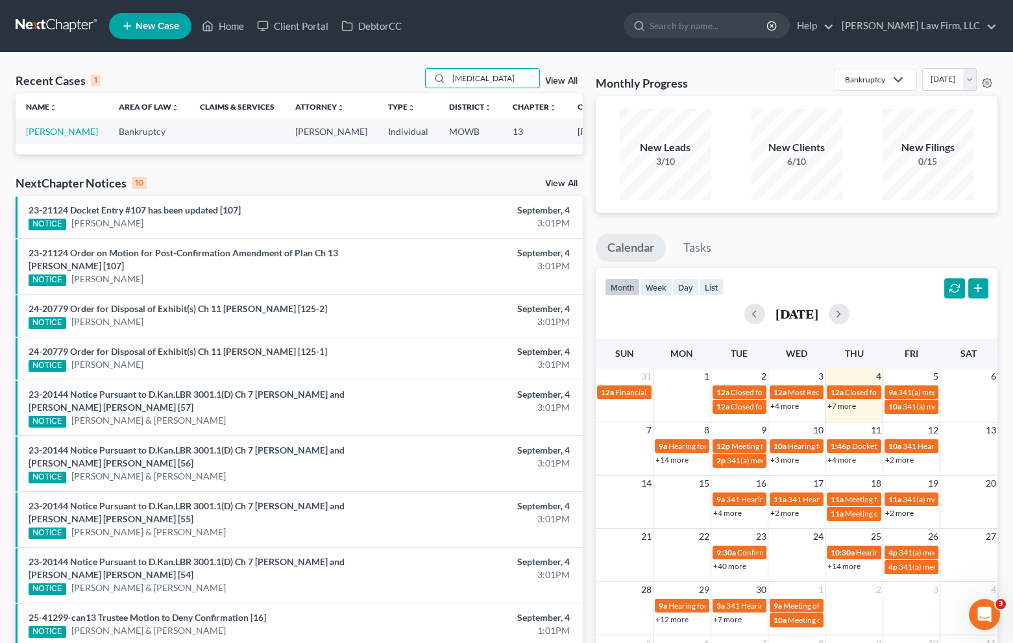
type input "fontan"
click at [48, 137] on td "[PERSON_NAME]" at bounding box center [62, 131] width 93 height 24
click at [45, 134] on link "[PERSON_NAME]" at bounding box center [62, 131] width 72 height 11
select select "4"
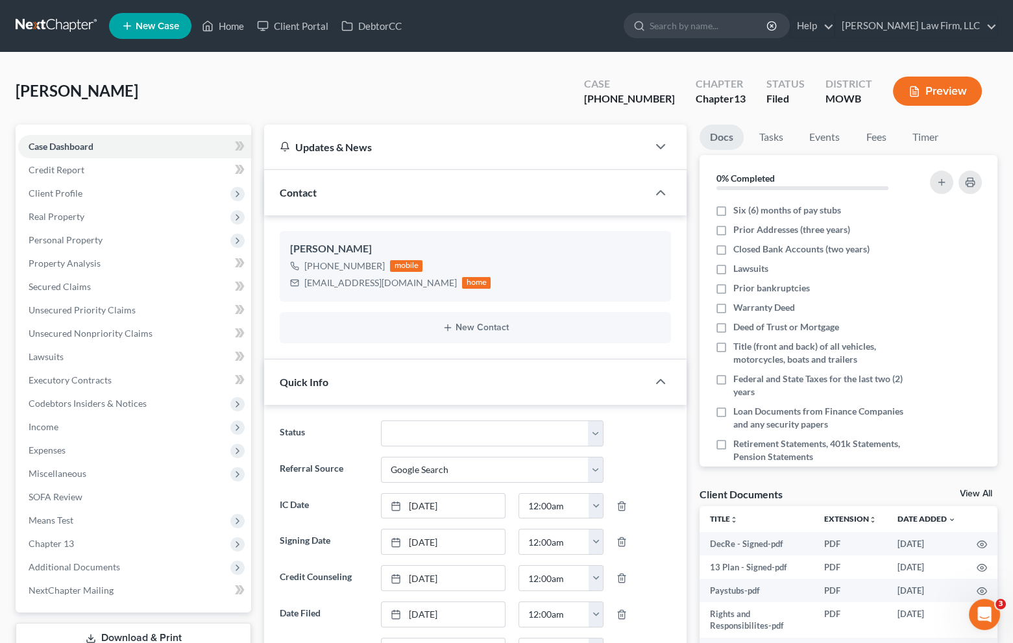
scroll to position [141, 0]
click at [380, 74] on div "[PERSON_NAME] Upgraded Case [PHONE_NUMBER] Chapter Chapter 13 Status [GEOGRAPHI…" at bounding box center [507, 96] width 982 height 56
click at [54, 18] on link at bounding box center [57, 25] width 83 height 23
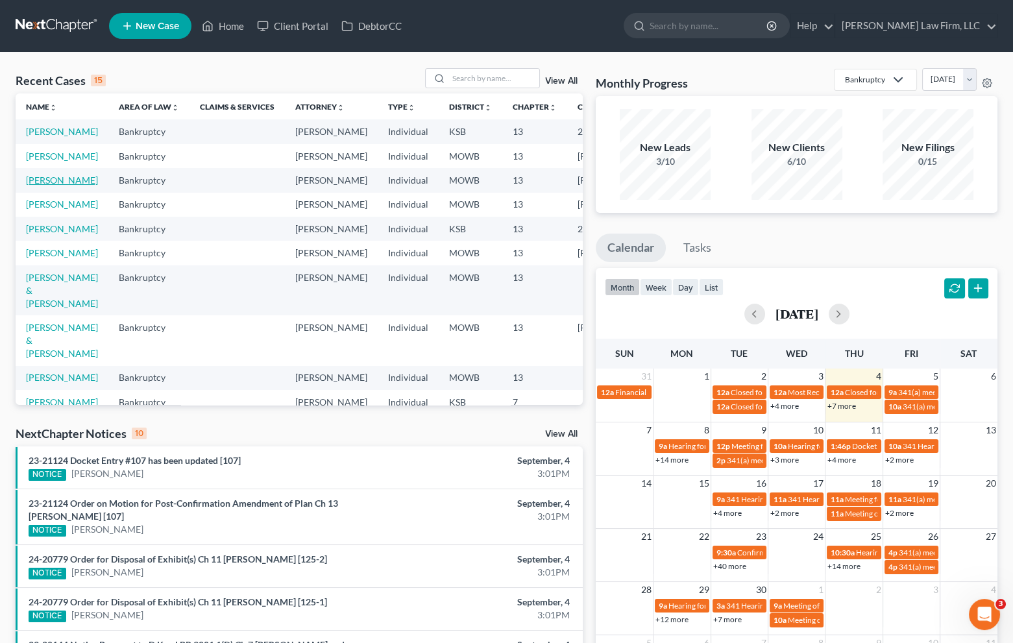
click at [40, 186] on link "[PERSON_NAME]" at bounding box center [62, 180] width 72 height 11
select select "4"
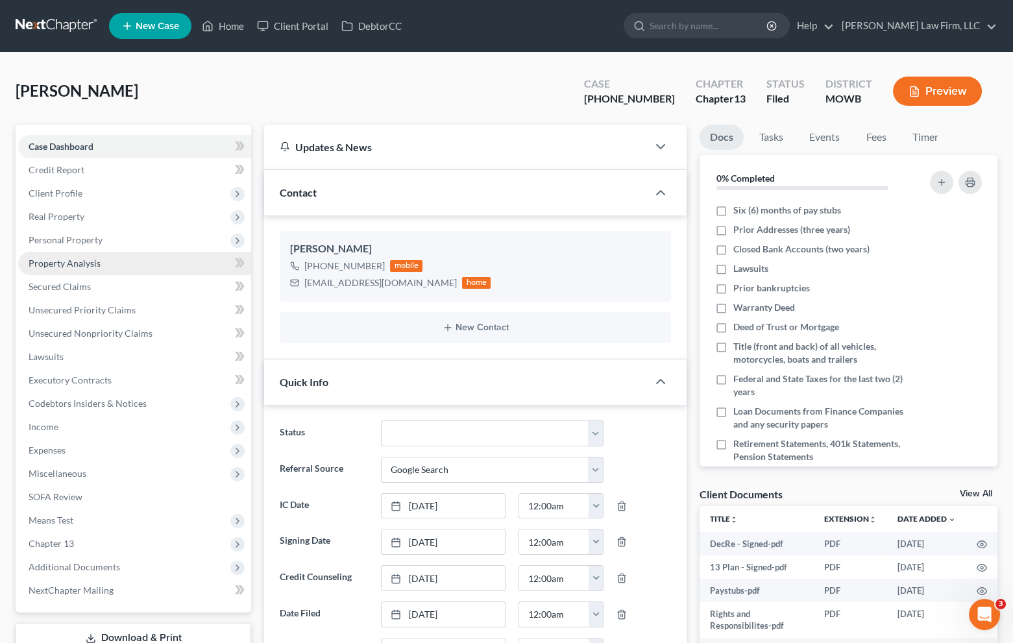
click at [51, 258] on span "Property Analysis" at bounding box center [65, 263] width 72 height 11
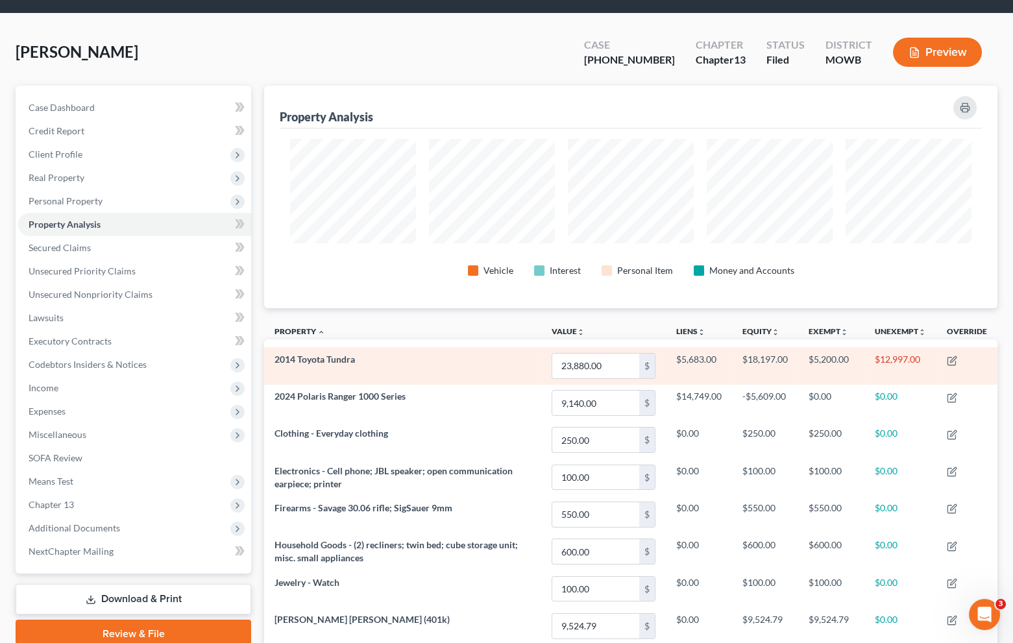
scroll to position [72, 0]
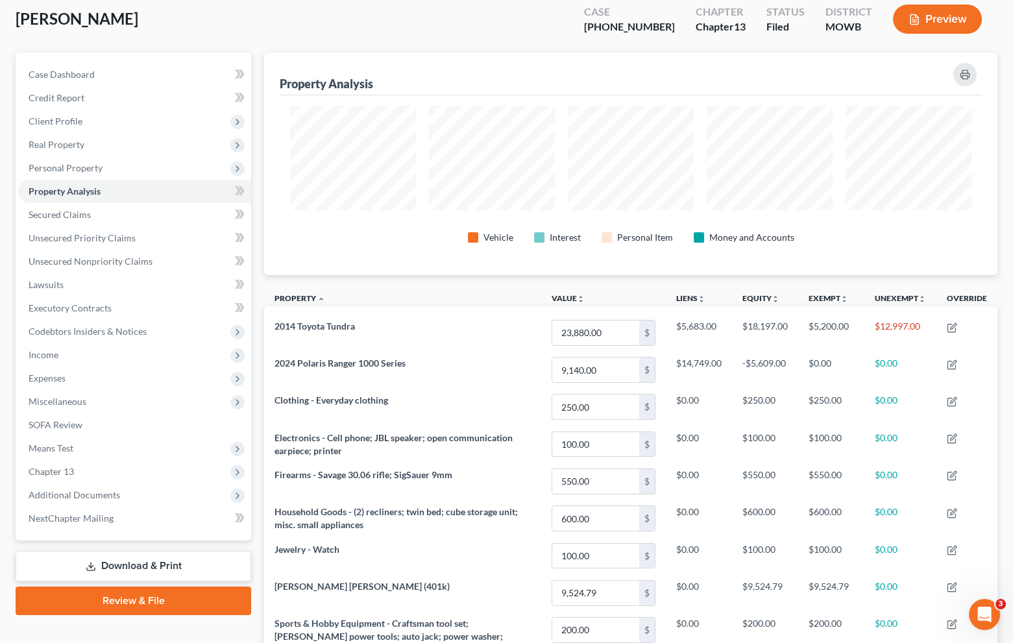
click at [297, 24] on div "[PERSON_NAME] Upgraded Case [PHONE_NUMBER] Chapter Chapter 13 Status [GEOGRAPHI…" at bounding box center [507, 24] width 982 height 56
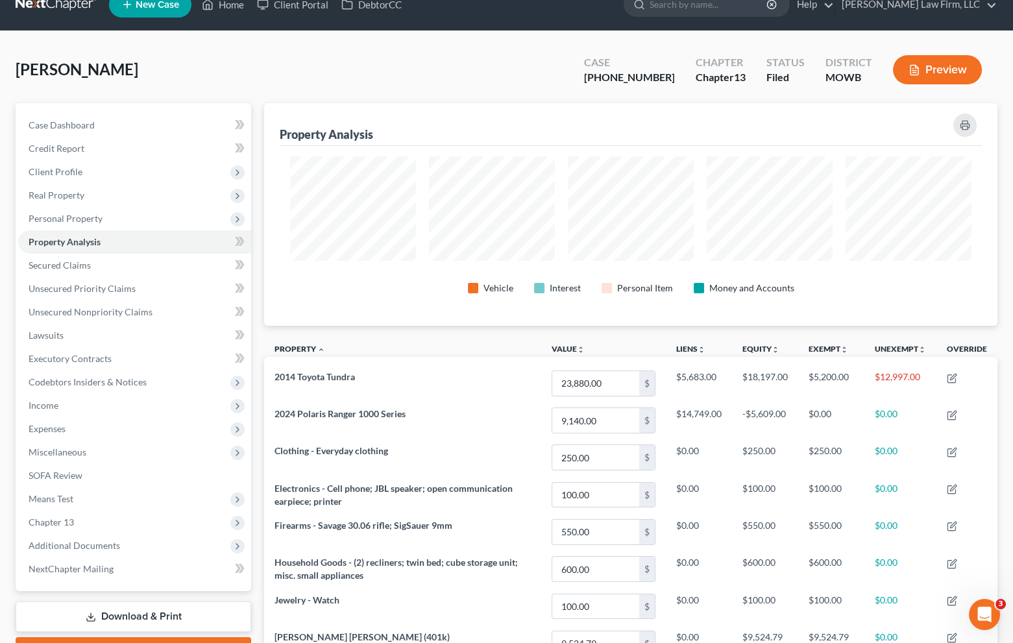
scroll to position [0, 0]
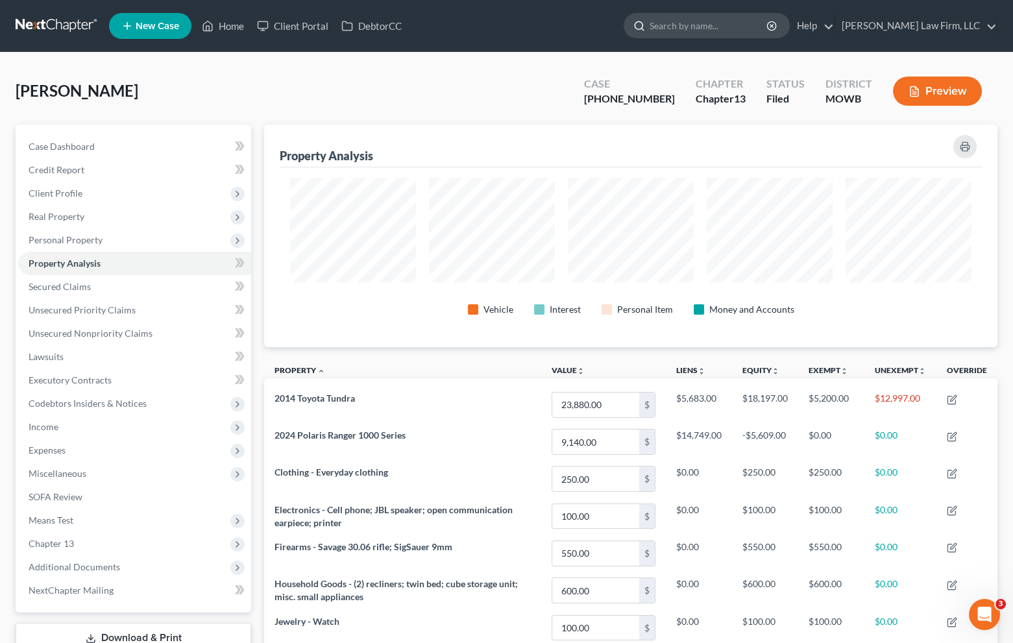
click at [717, 19] on input "search" at bounding box center [709, 26] width 119 height 24
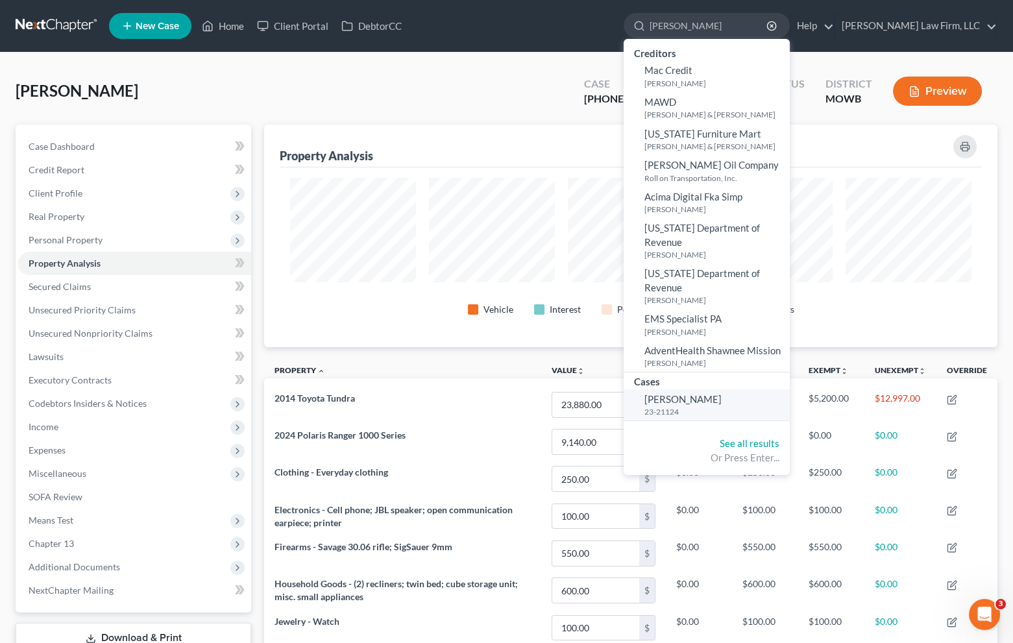
type input "[PERSON_NAME]"
click at [722, 393] on span "[PERSON_NAME]" at bounding box center [683, 399] width 77 height 12
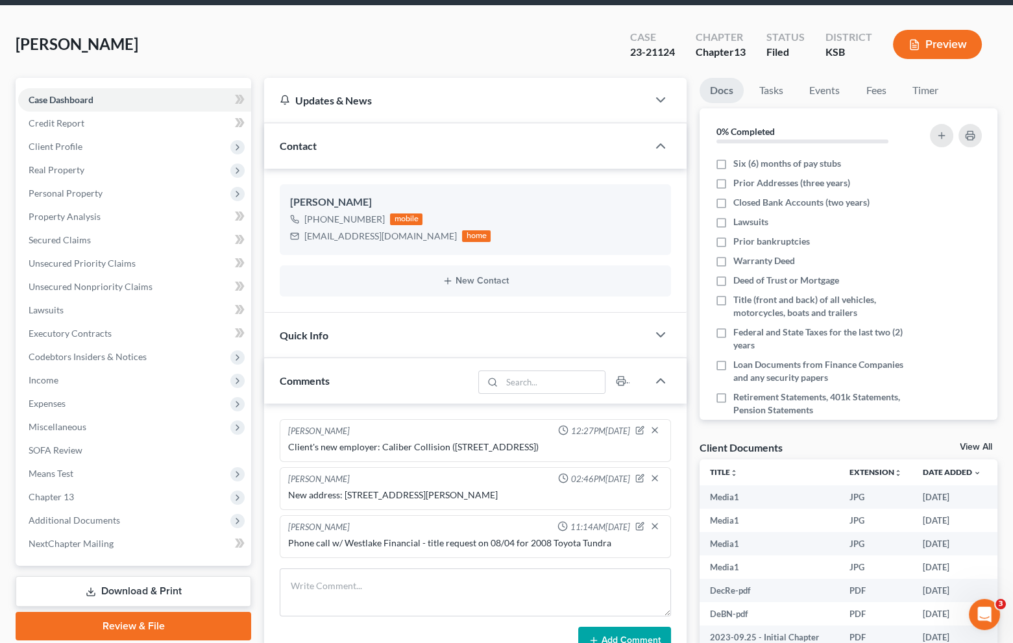
scroll to position [72, 0]
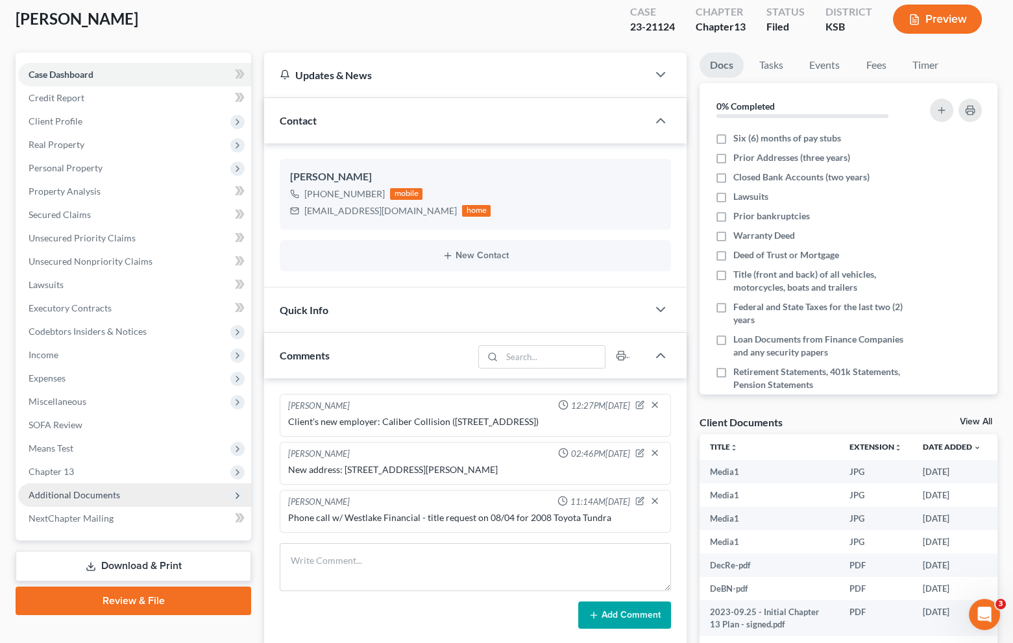
click at [83, 499] on span "Additional Documents" at bounding box center [75, 494] width 92 height 11
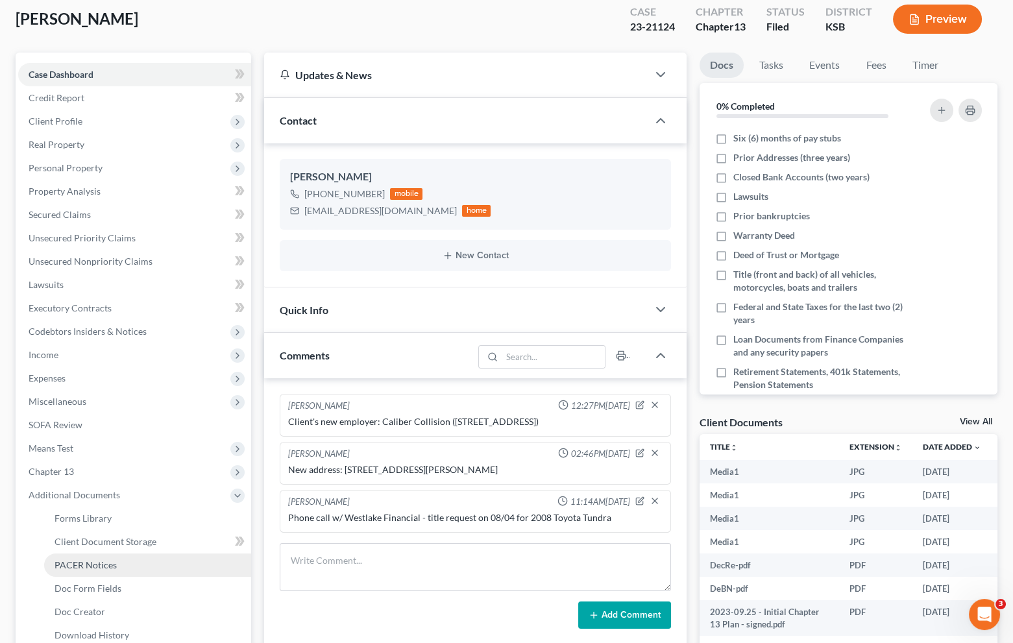
click at [104, 560] on span "PACER Notices" at bounding box center [86, 565] width 62 height 11
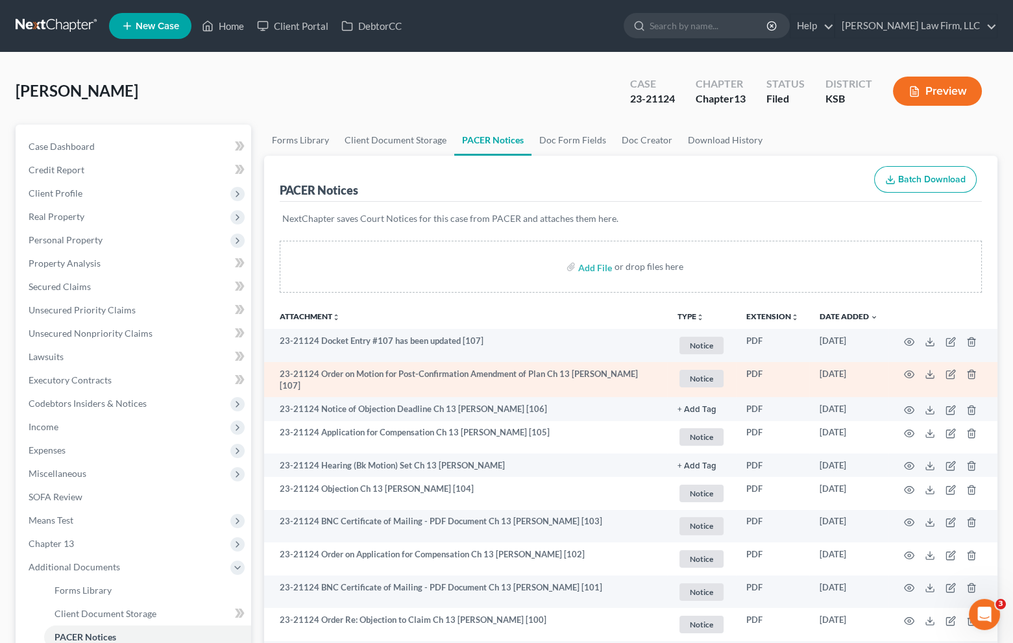
click at [918, 376] on td at bounding box center [943, 380] width 109 height 36
click at [915, 375] on td at bounding box center [943, 380] width 109 height 36
click at [912, 373] on icon "button" at bounding box center [909, 374] width 10 height 10
